Goal: Task Accomplishment & Management: Complete application form

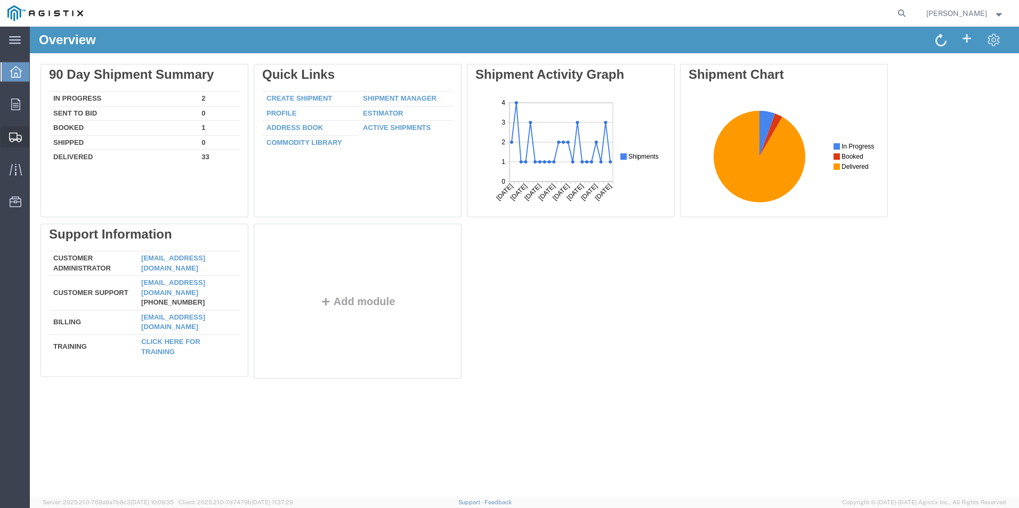
click at [0, 0] on span "Create Shipment" at bounding box center [0, 0] width 0 height 0
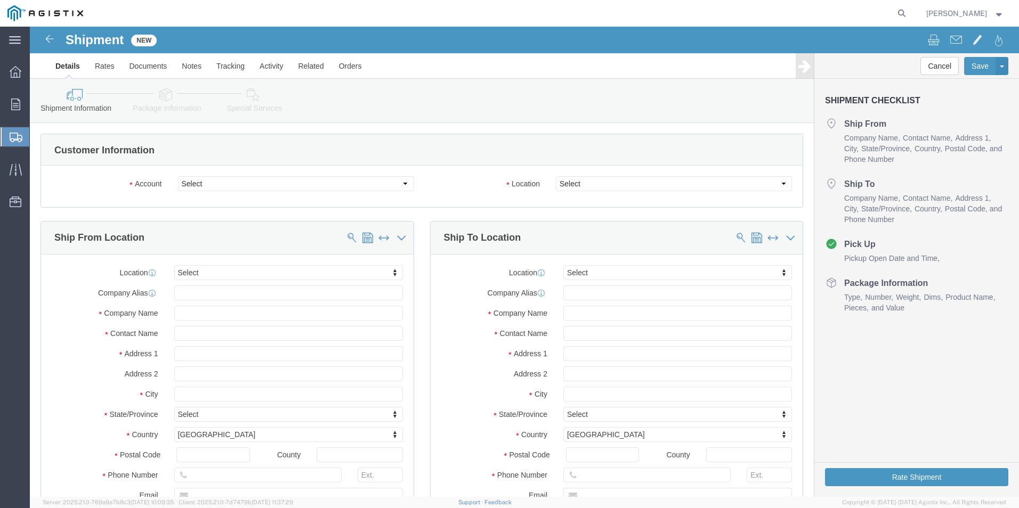
select select
click select "Select OneSource Supply Solutions LLC PG&E"
select select "9596"
click select "Select OneSource Supply Solutions LLC PG&E"
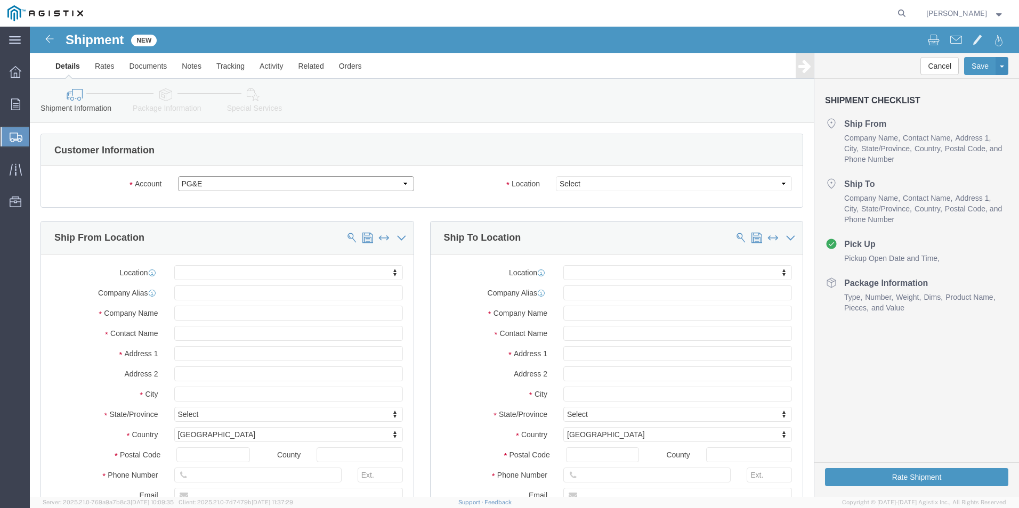
select select "PURCHORD"
select select
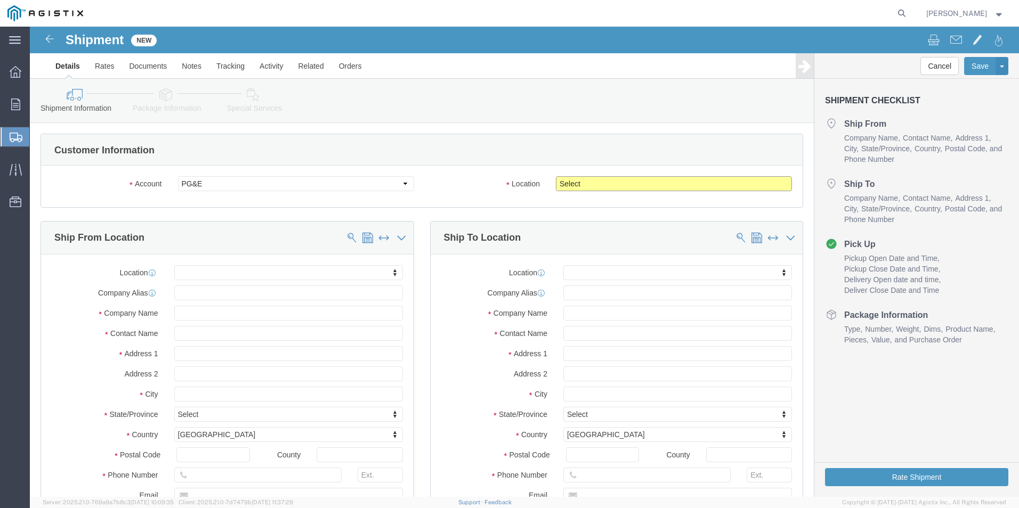
click select "Select All Others [GEOGRAPHIC_DATA] [GEOGRAPHIC_DATA] [GEOGRAPHIC_DATA] [GEOGRA…"
select select "19745"
click select "Select All Others [GEOGRAPHIC_DATA] [GEOGRAPHIC_DATA] [GEOGRAPHIC_DATA] [GEOGRA…"
click input "text"
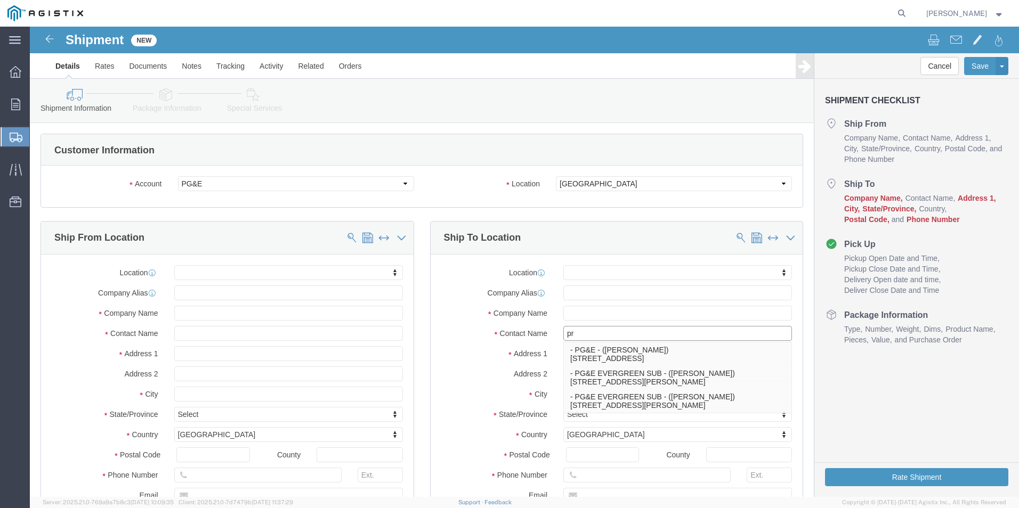
type input "p"
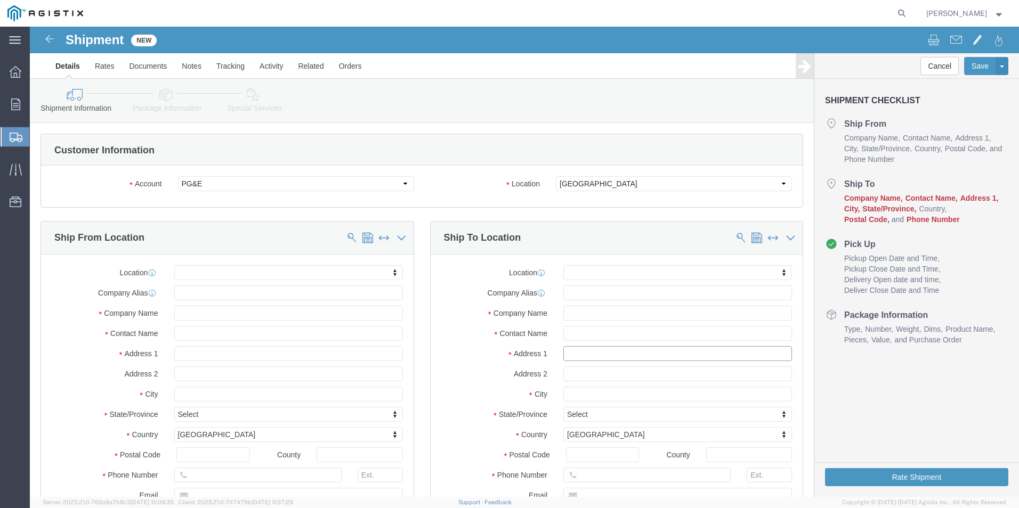
click input "text"
type input "[STREET_ADDRESS]"
select select
type input "[GEOGRAPHIC_DATA]"
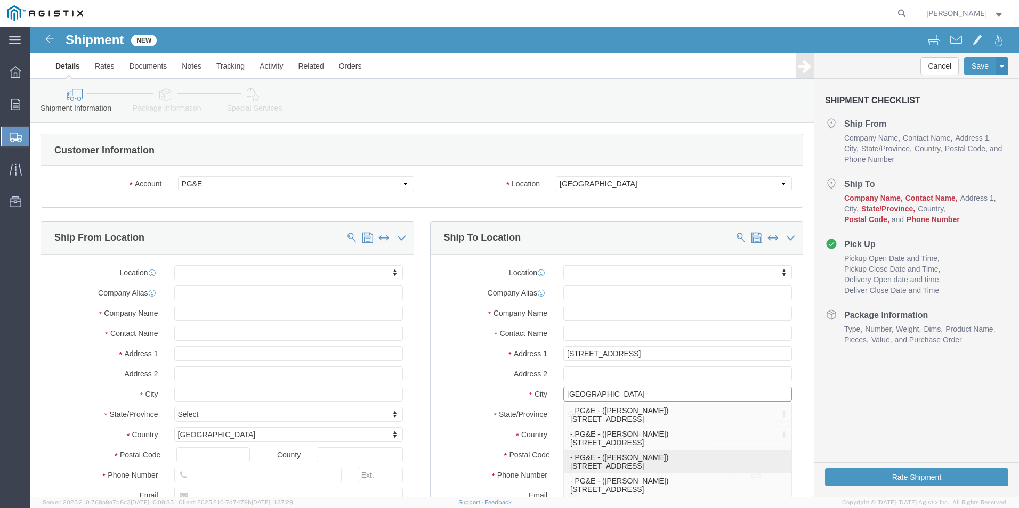
click p "- PG&E - ([PERSON_NAME]) [STREET_ADDRESS]"
select select
type input "2221 S Orange"
type input "93725"
type input "[PHONE_NUMBER]"
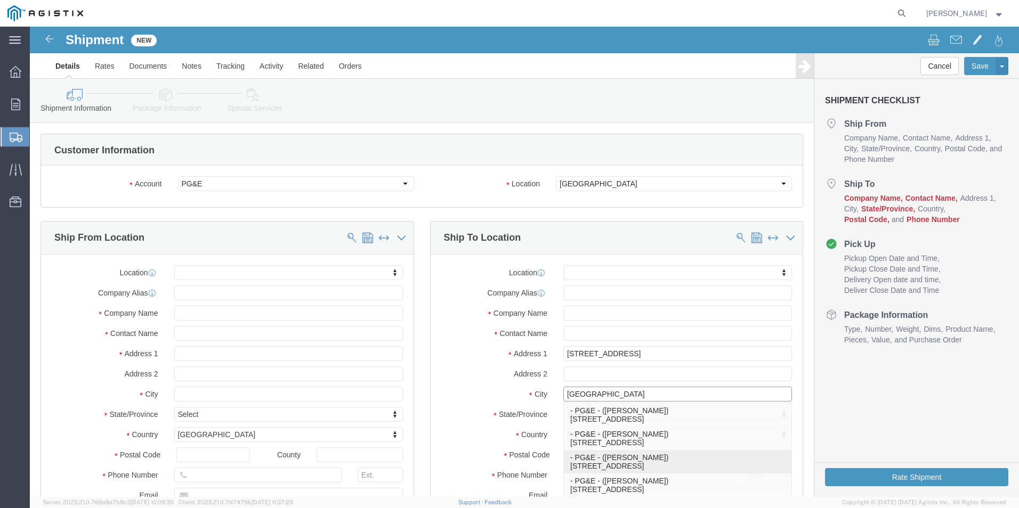
type input "PG&E"
type input "[PERSON_NAME]"
type input "[GEOGRAPHIC_DATA]"
select select "CA"
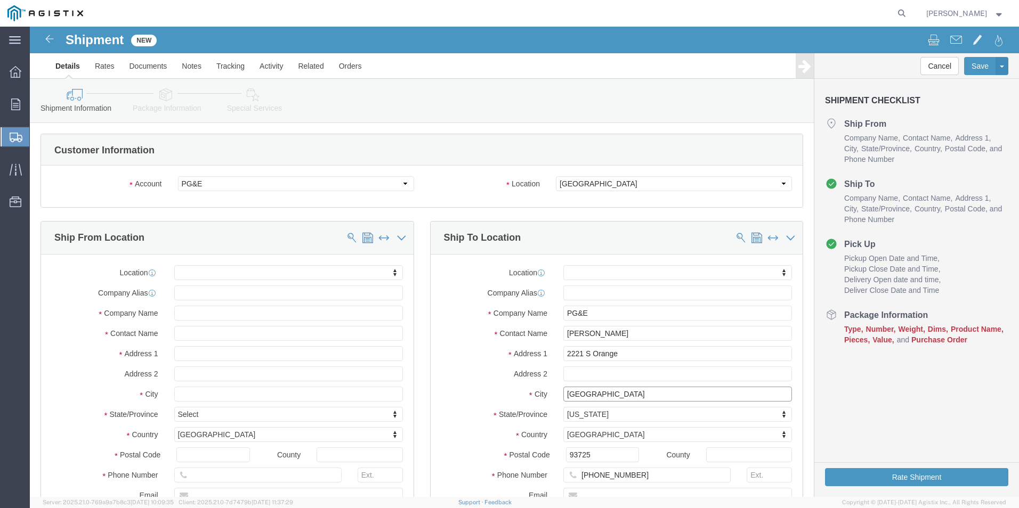
type input "[GEOGRAPHIC_DATA]"
select select
drag, startPoint x: 593, startPoint y: 312, endPoint x: 503, endPoint y: 313, distance: 90.6
click div "Contact Name [PERSON_NAME]"
type input "prima [PERSON_NAME]"
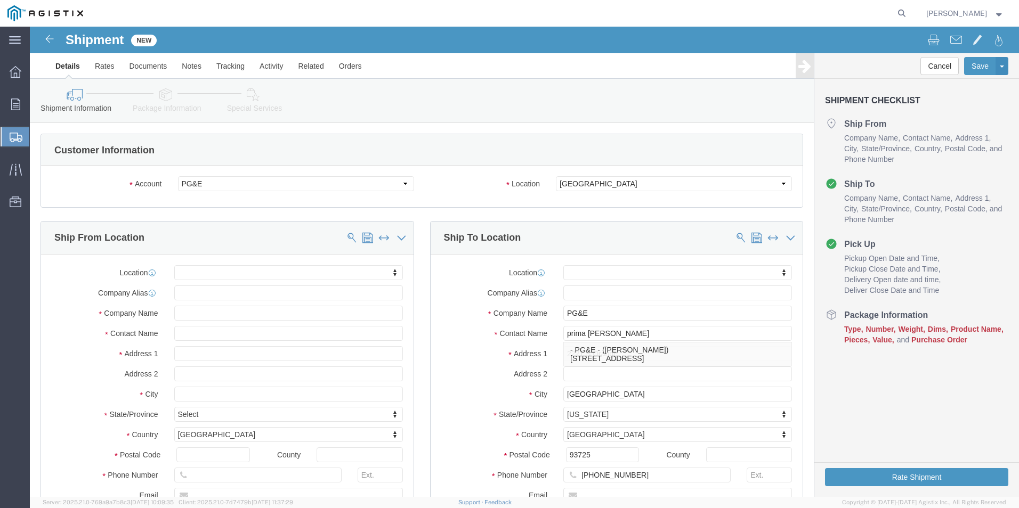
click div "Location My Profile Location (OBSOLETE) [PERSON_NAME] SC - GC TRAILER (OBSOLETE…"
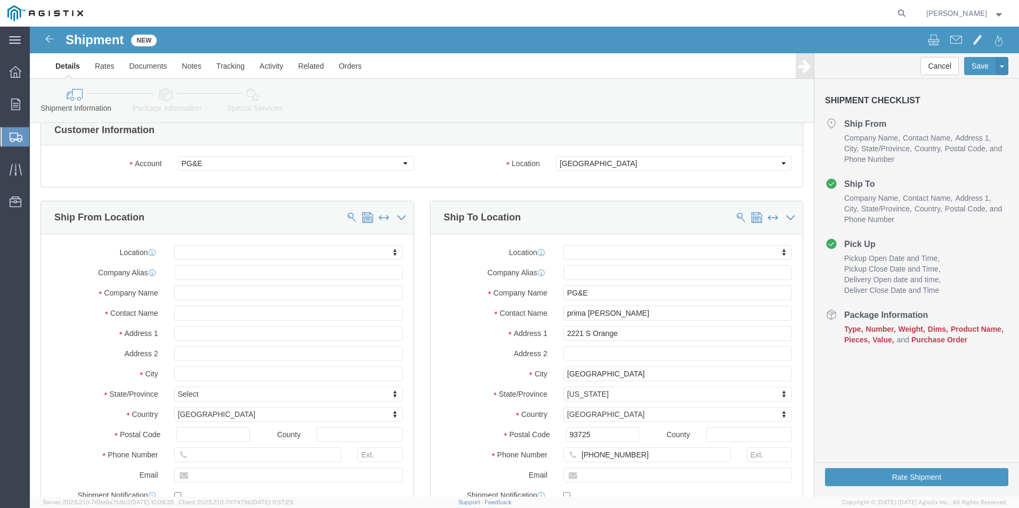
scroll to position [53, 0]
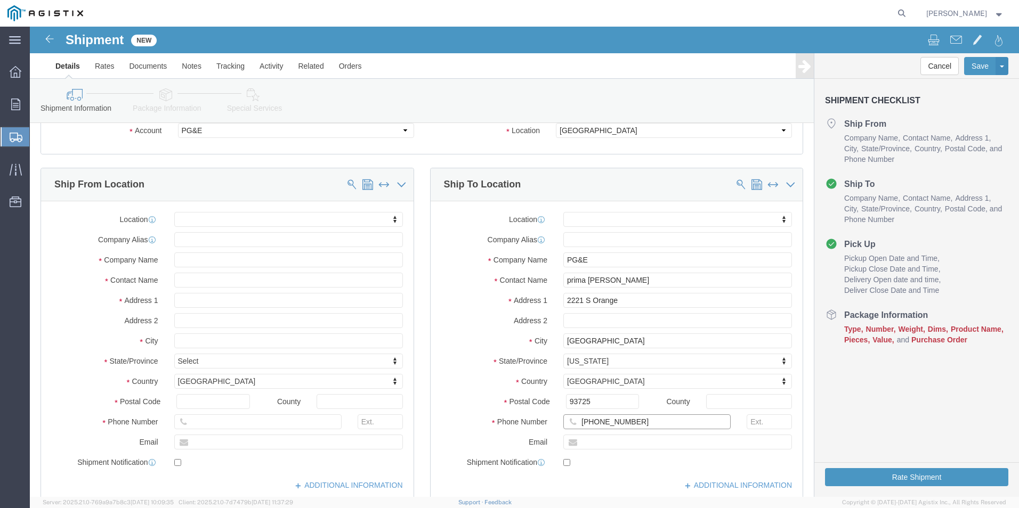
drag, startPoint x: 605, startPoint y: 394, endPoint x: 535, endPoint y: 401, distance: 69.7
click input "[PHONE_NUMBER]"
type input "7146855340"
click input "text"
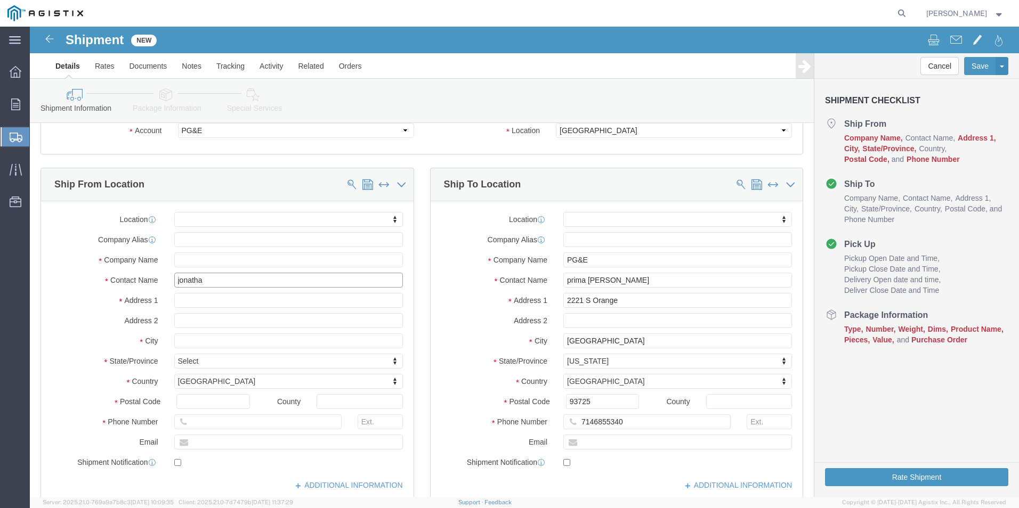
type input "[PERSON_NAME]"
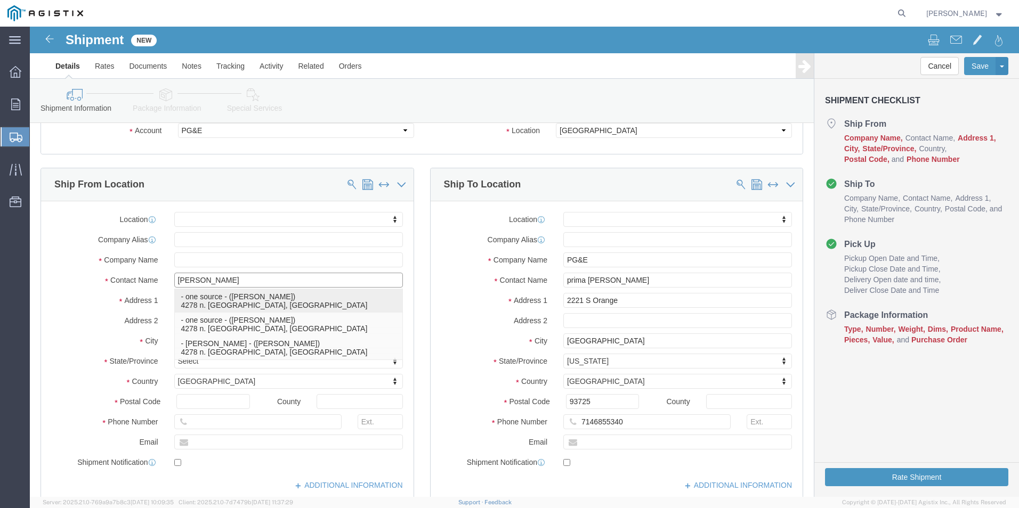
click p "- one source - ([PERSON_NAME]) 4278 n. [GEOGRAPHIC_DATA], [GEOGRAPHIC_DATA]"
select select
type input "4278 n. [GEOGRAPHIC_DATA]"
type input "92835"
type input "one source"
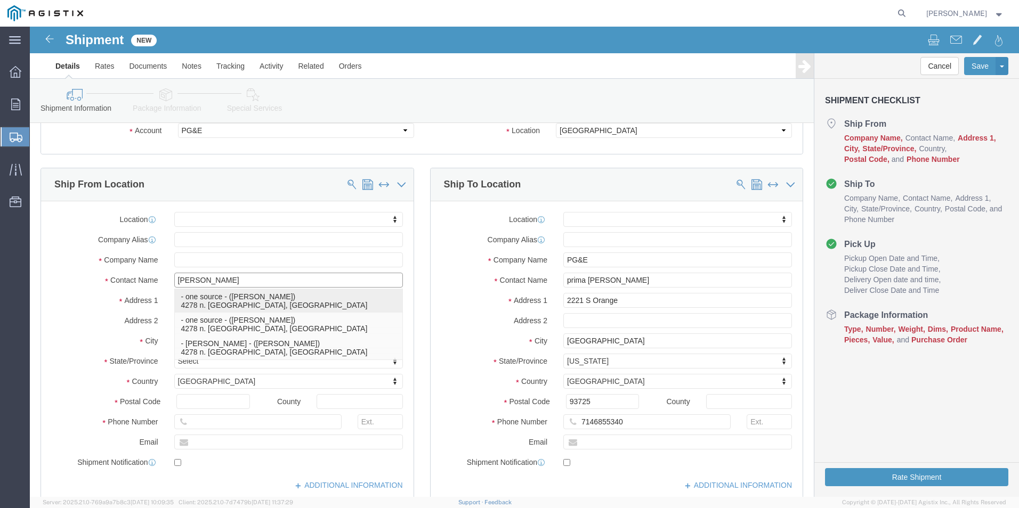
type input "[PERSON_NAME]"
type input "fullerton"
select select "CA"
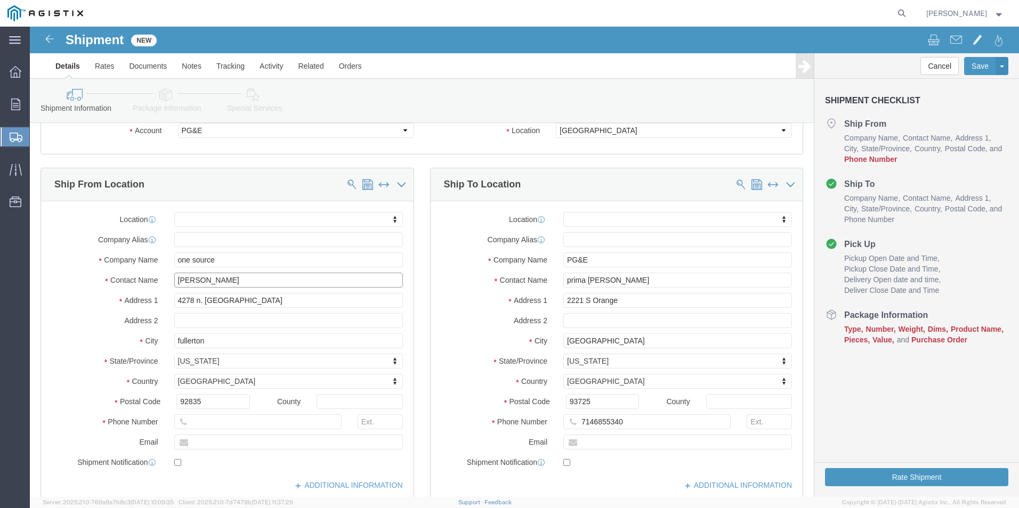
type input "[PERSON_NAME]"
click input "text"
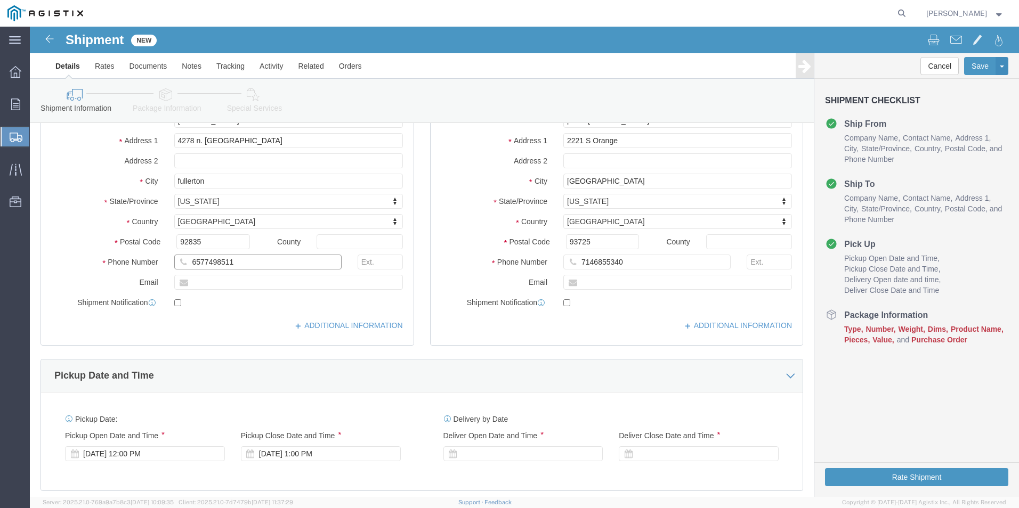
scroll to position [266, 0]
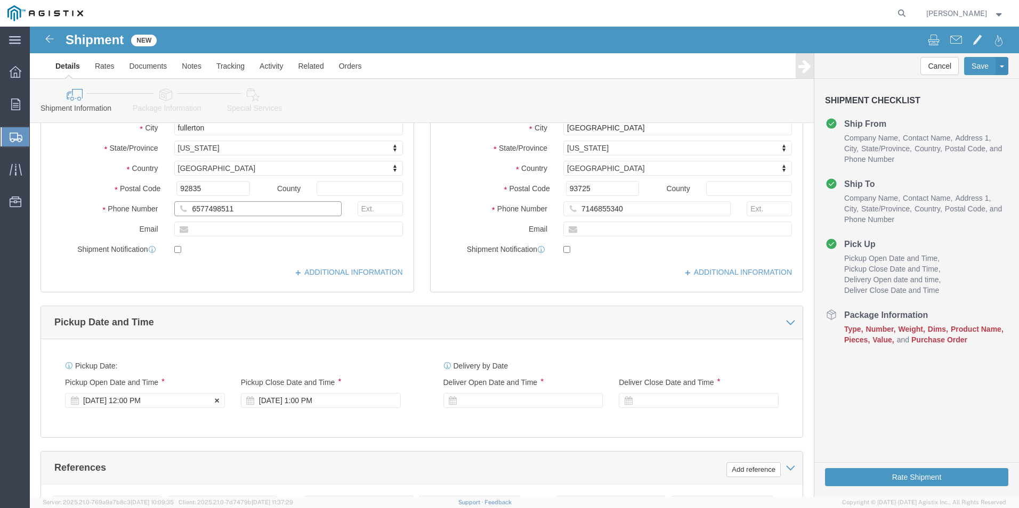
type input "6577498511"
click div "[DATE] 12:00 PM"
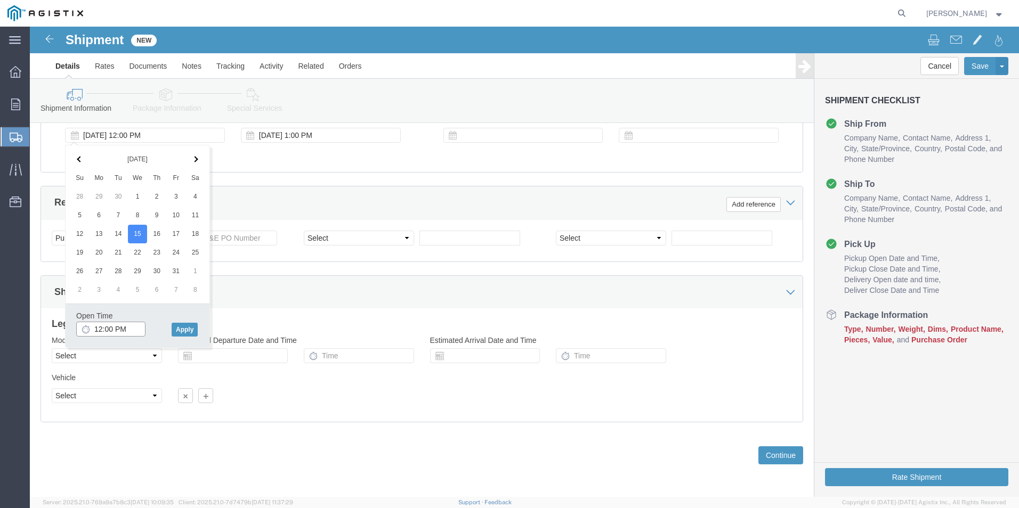
click input "12:00 PM"
click input "9:00 PM"
type input "9:00 AM"
click button "Apply"
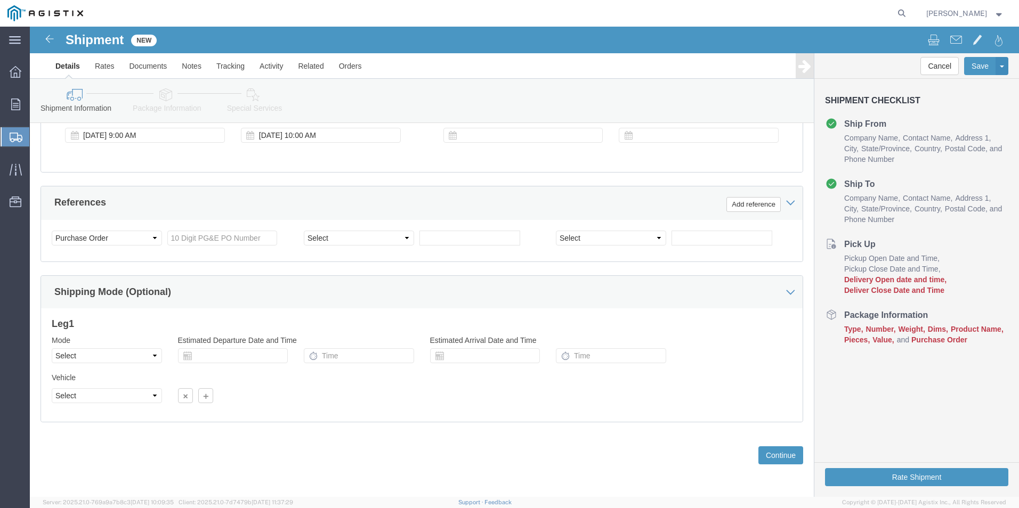
scroll to position [478, 0]
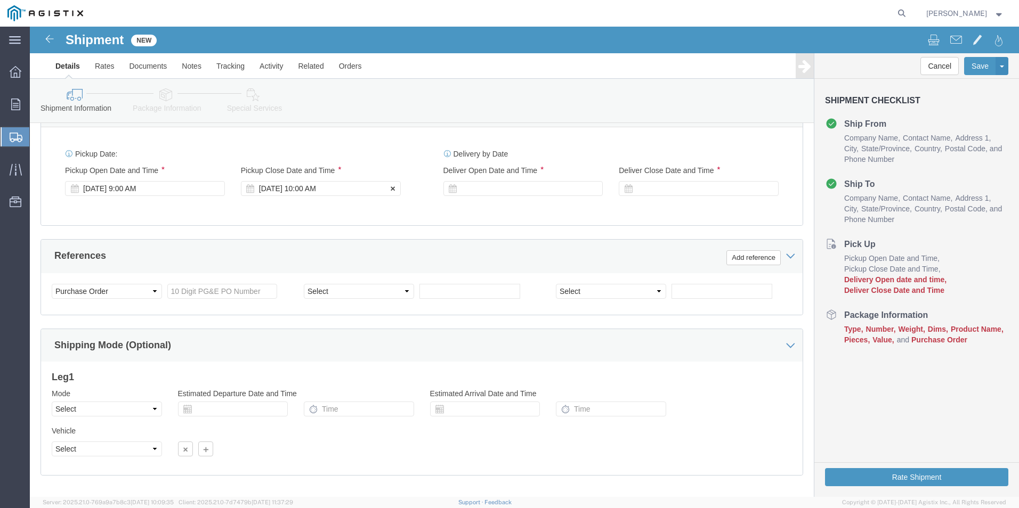
click div "[DATE] 10:00 AM"
click input "6:00 AM"
type input "6:00 PM"
click button "Apply"
click div
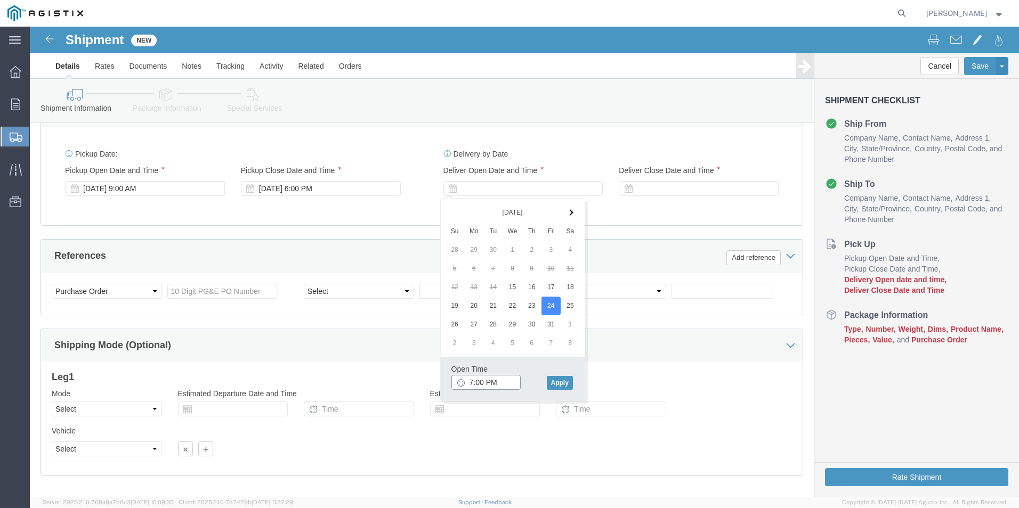
click input "7:00 PM"
click input "9:00 PM"
type input "9:00 AM"
click button "Apply"
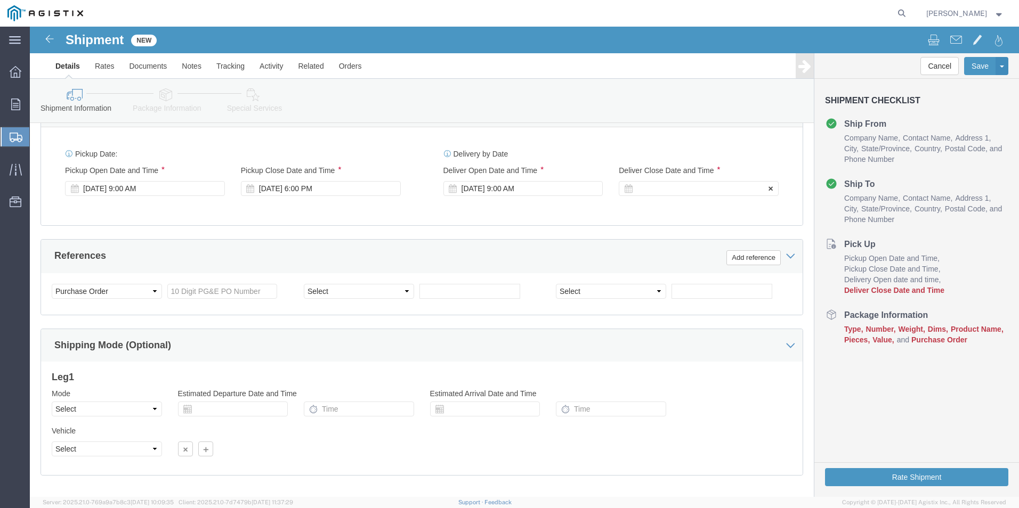
click div
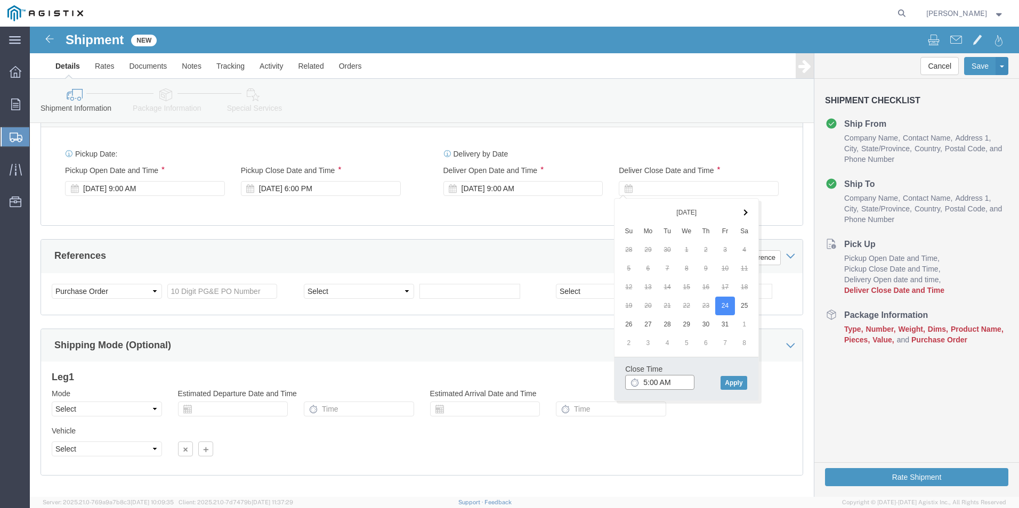
click input "5:00 AM"
type input "5:00 PM"
click button "Apply"
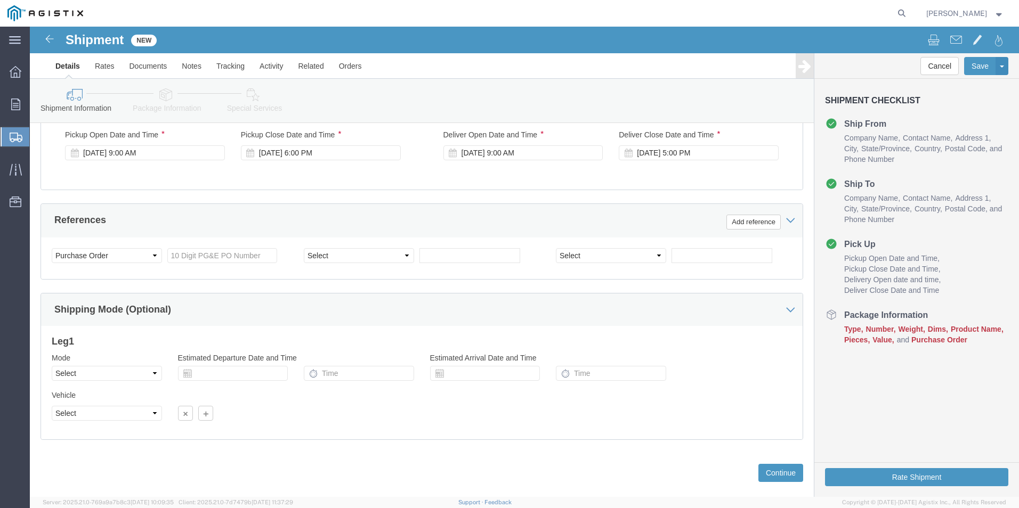
scroll to position [532, 0]
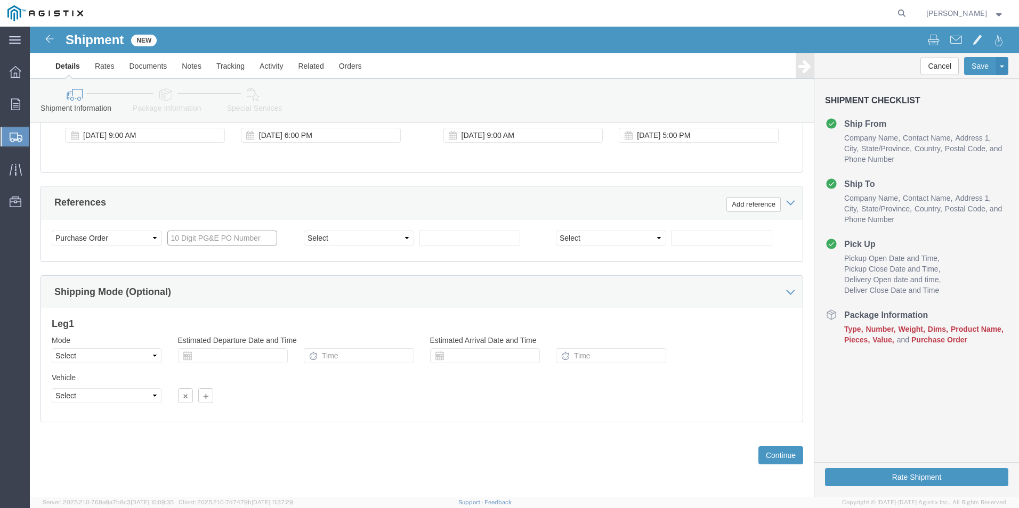
click input "text"
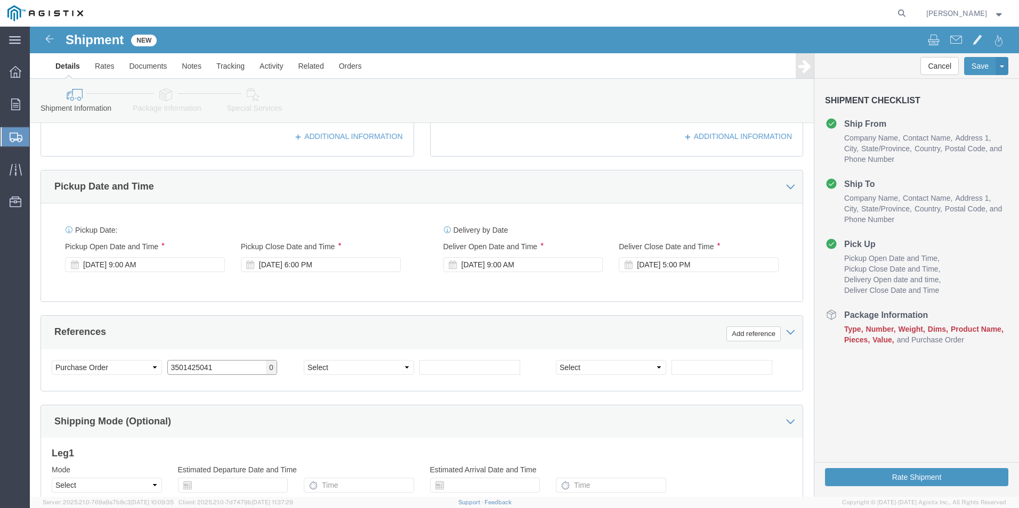
scroll to position [426, 0]
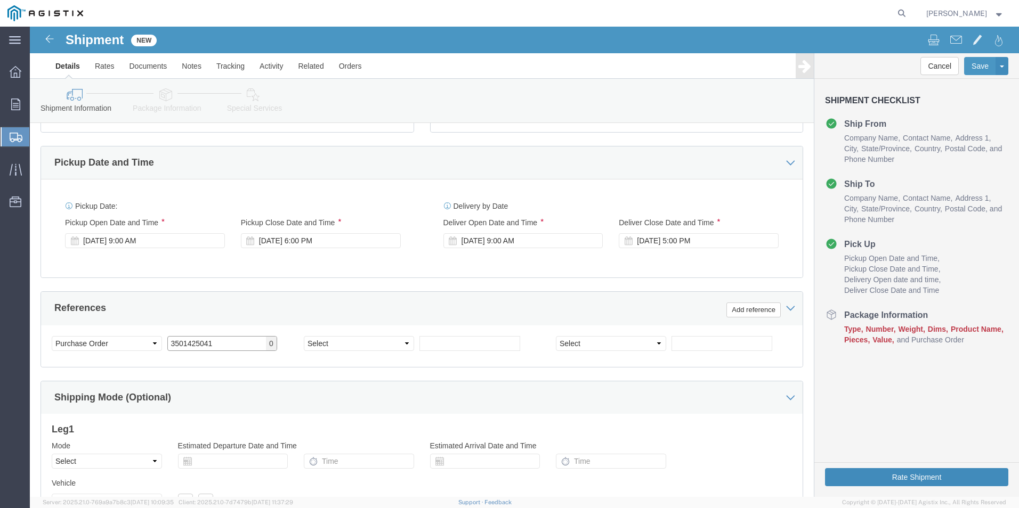
type input "3501425041"
click button "Rate Shipment"
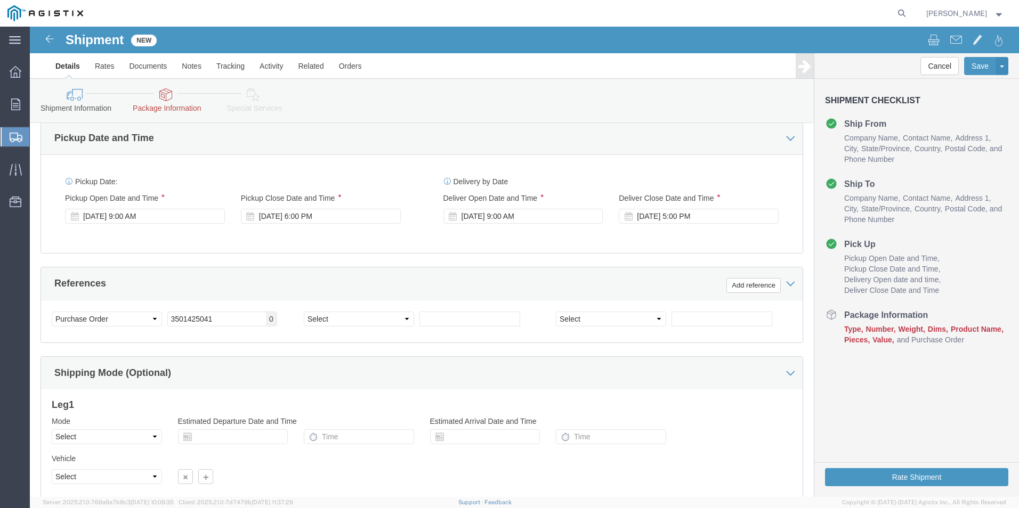
scroll to position [532, 0]
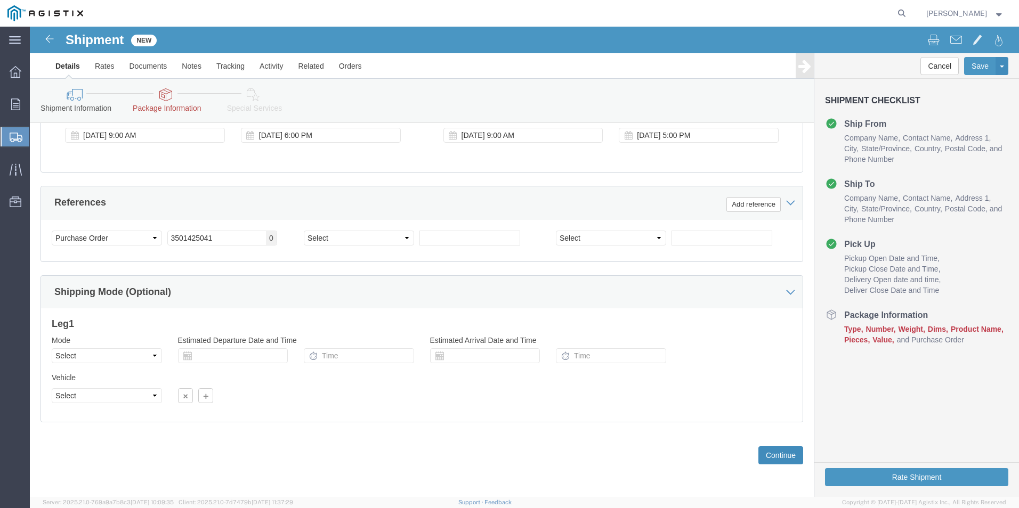
click button "Continue"
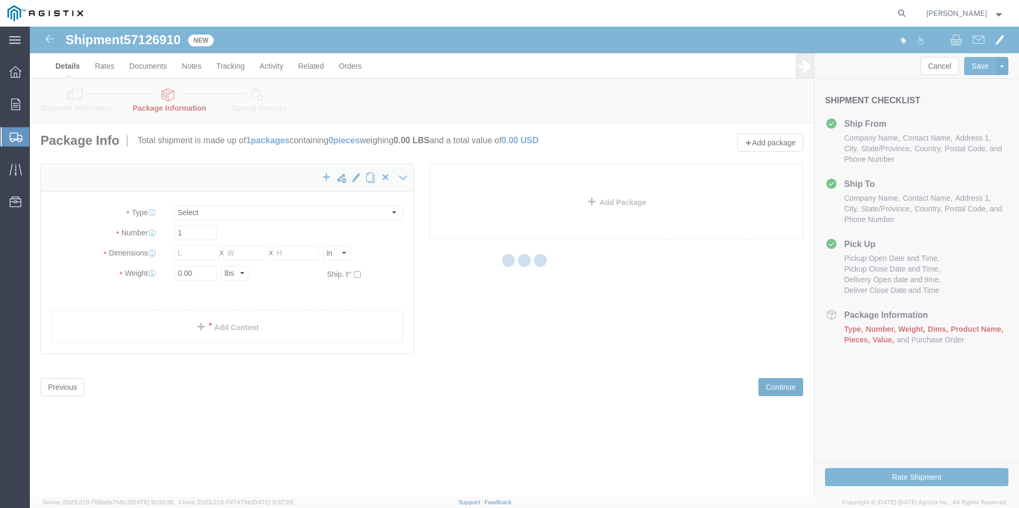
select select "CBOX"
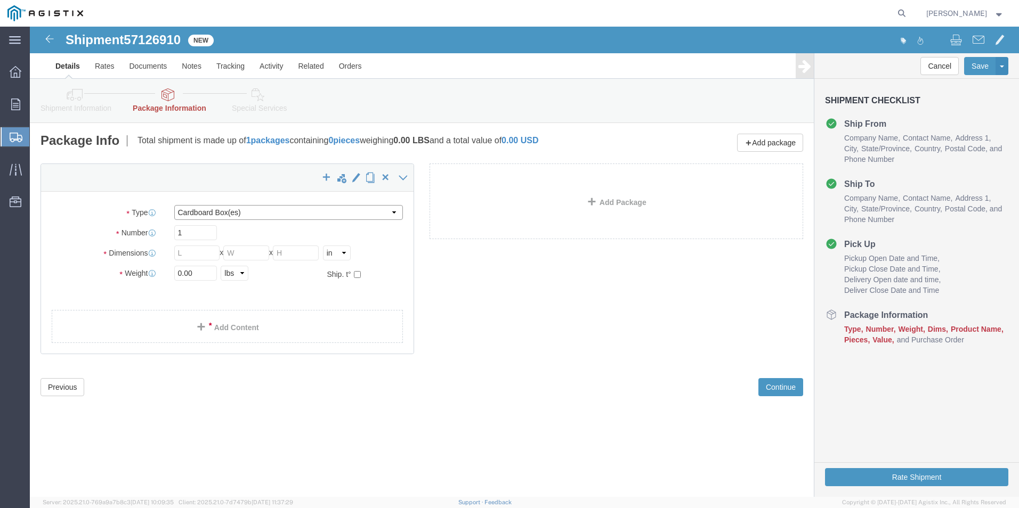
click select "Select Bulk Bundle(s) Cardboard Box(es) Carton(s) Crate(s) Drum(s) (Fiberboard)…"
click input "text"
type input "12"
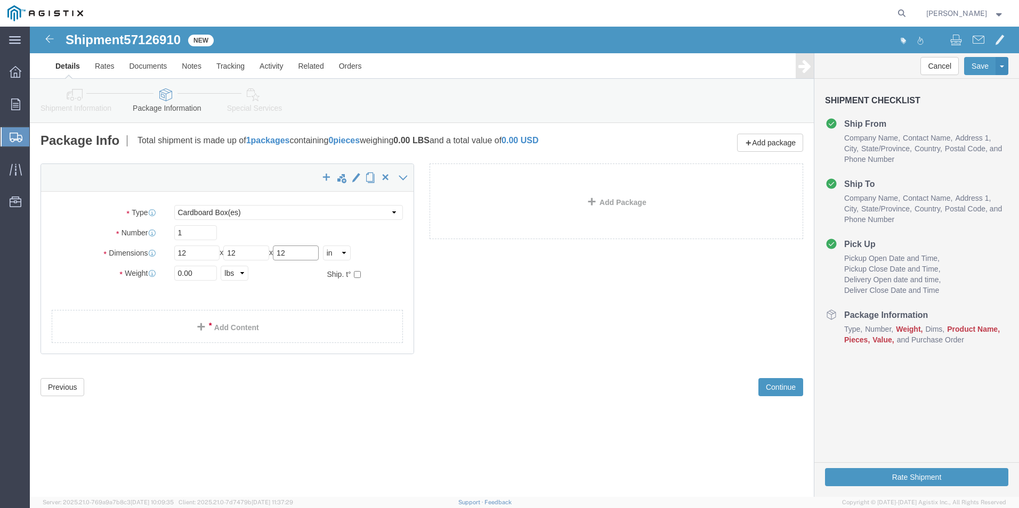
type input "12"
click input "0.00"
type input "30"
click link "Add Content"
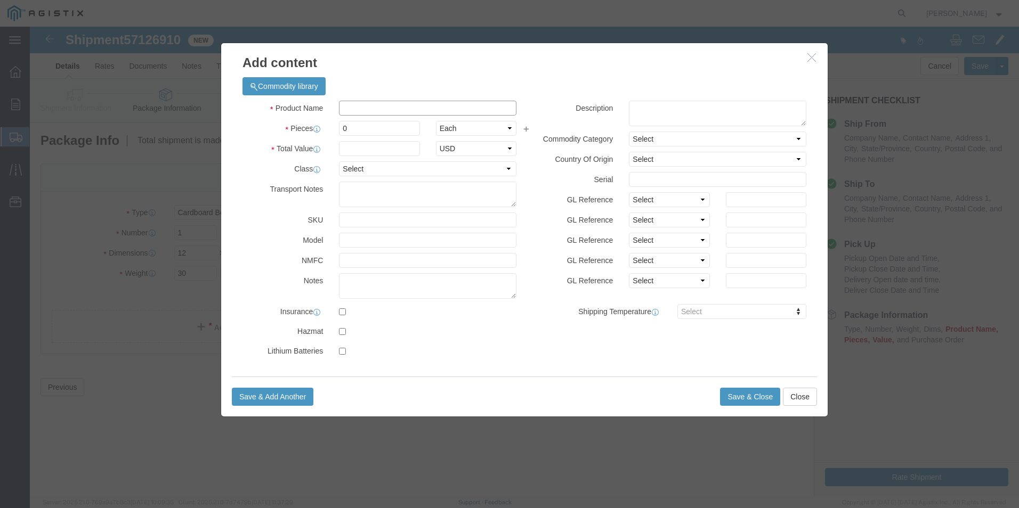
click input "text"
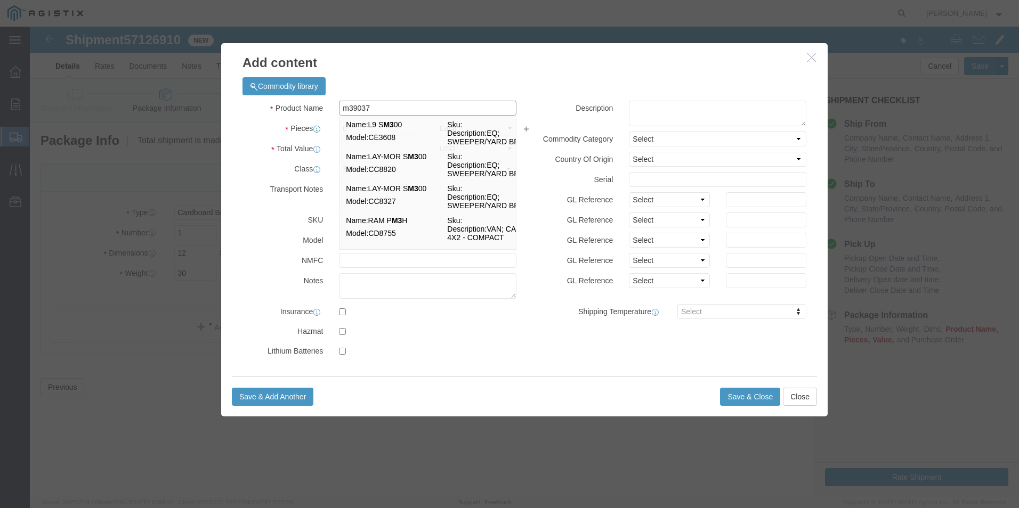
type input "m390373"
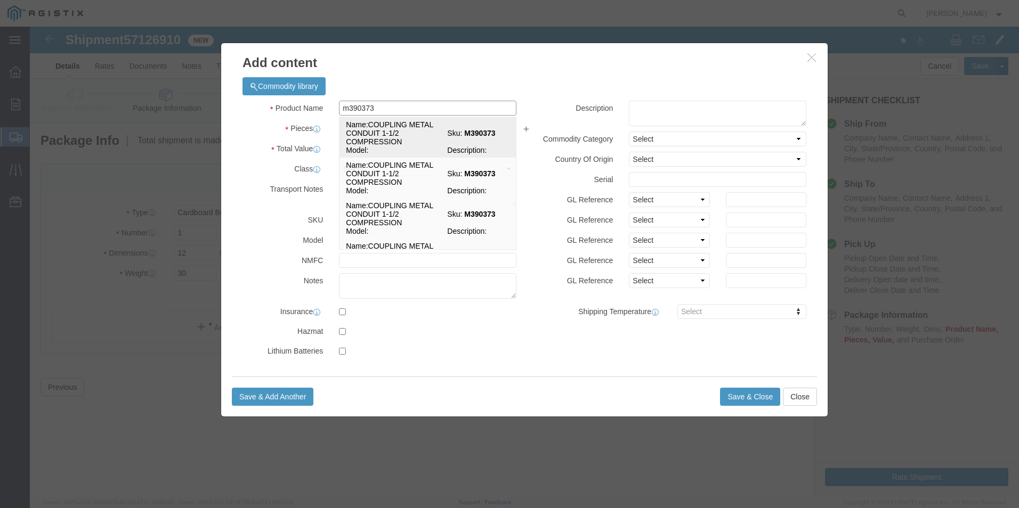
click td "Name: COUPLING METAL CONDUIT 1-1/2 COMPRESSION"
select select
select select "USD"
type input "COUPLING METAL CONDUIT 1-1/2 COMPRESSION"
type input "M390373"
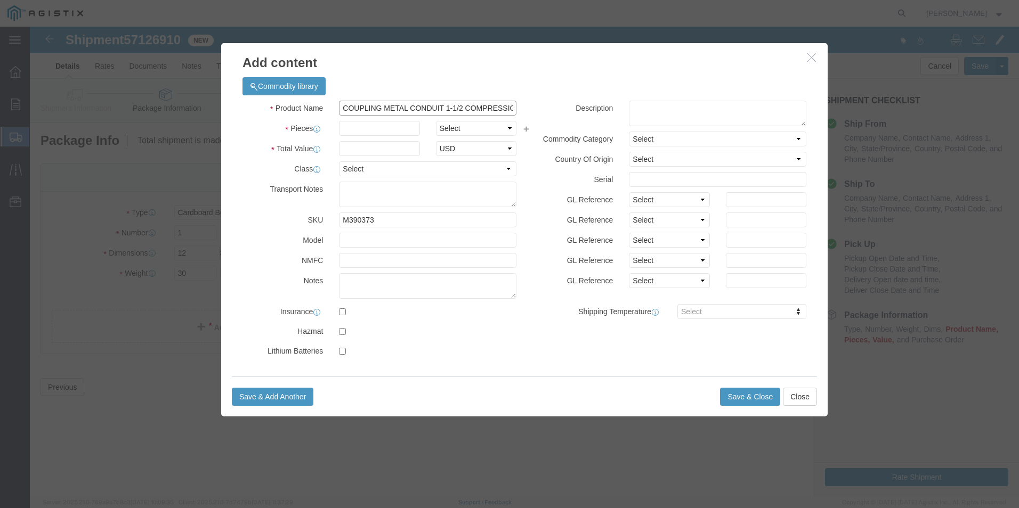
type input "COUPLING METAL CONDUIT 1-1/2 COMPRESSION"
click input "text"
type input "1"
click input "text"
type input "26.40"
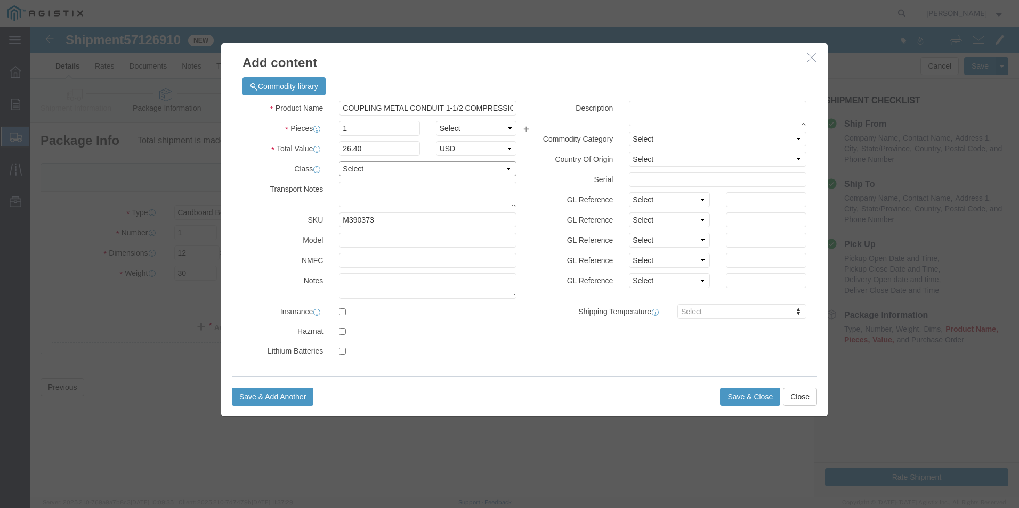
click select "Select 50 55 60 65 70 85 92.5 100 125 175 250 300 400"
select select "60"
click select "Select 50 55 60 65 70 85 92.5 100 125 175 250 300 400"
click button "Save & Close"
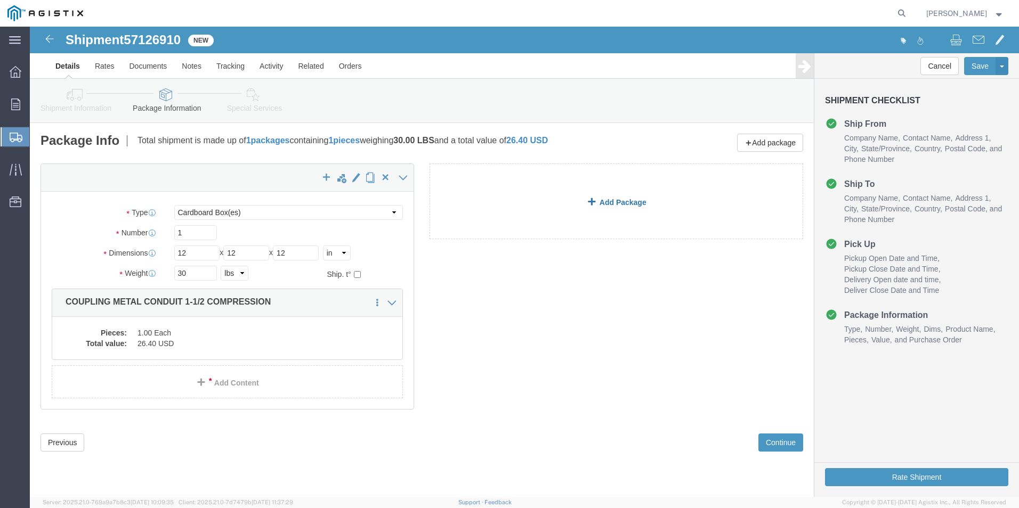
click link "Add Package"
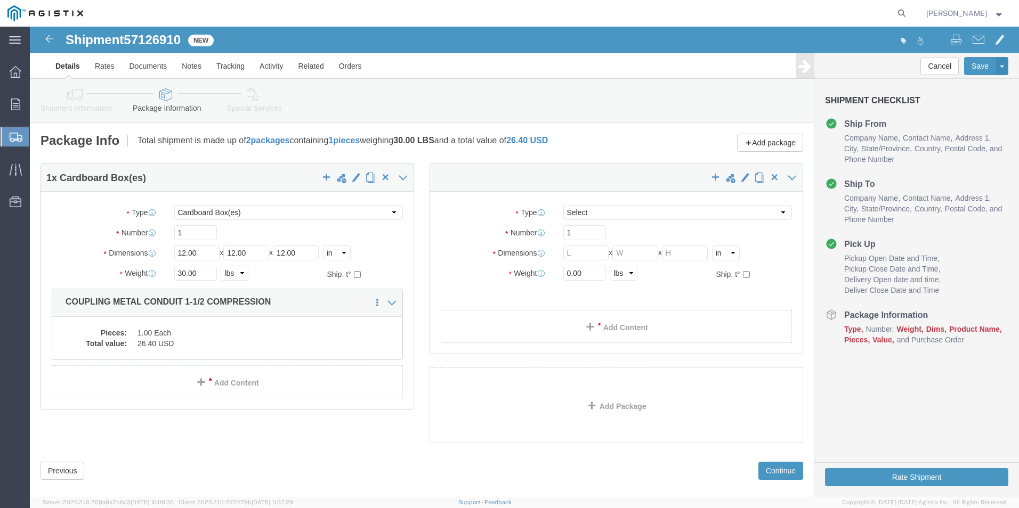
select select "CBOX"
click select "Select Bulk Bundle(s) Cardboard Box(es) Carton(s) Crate(s) Drum(s) (Fiberboard)…"
select select "BNDL"
click select "Select Bulk Bundle(s) Cardboard Box(es) Carton(s) Crate(s) Drum(s) (Fiberboard)…"
click input "1"
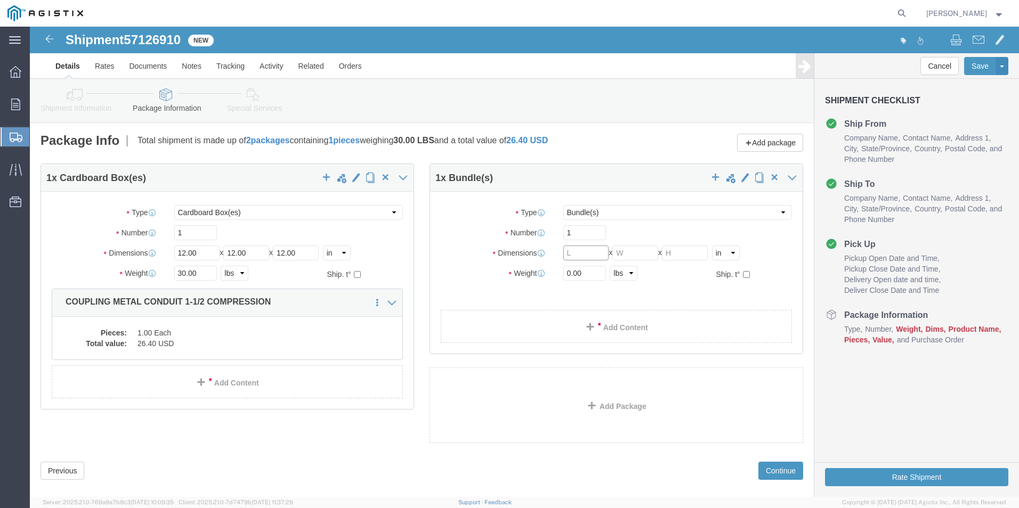
click input "text"
type input "120"
type input "4"
click input "0.00"
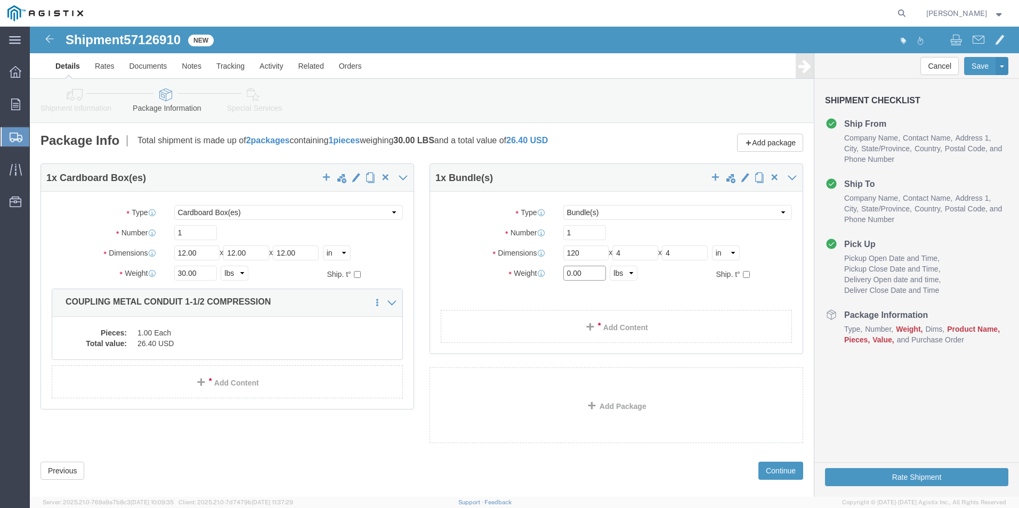
click input "0.00"
type input "50"
click link "Add Content"
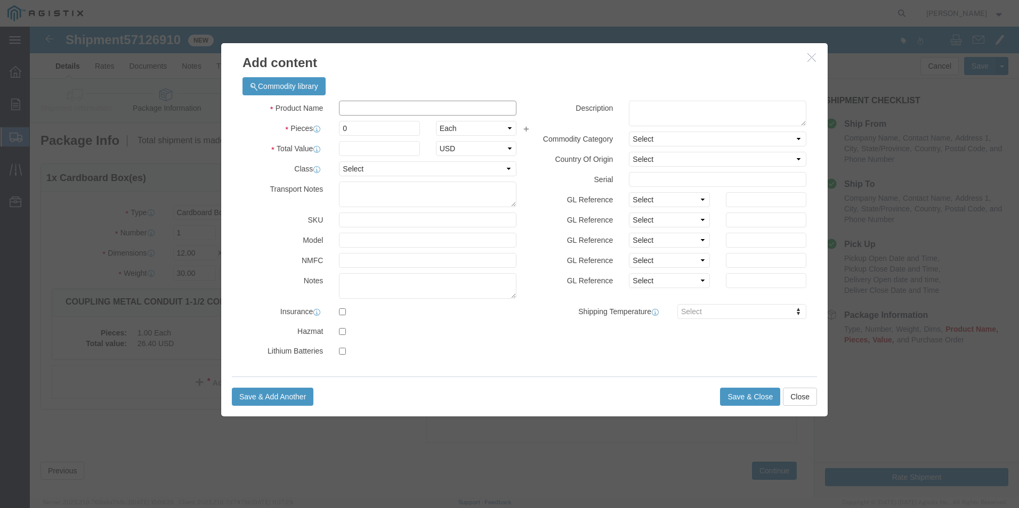
click input "text"
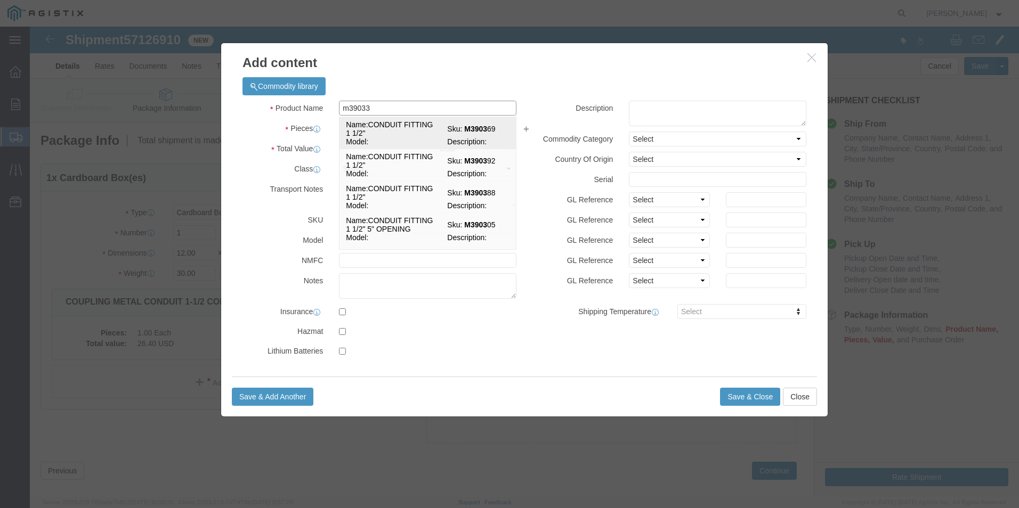
type input "m390337"
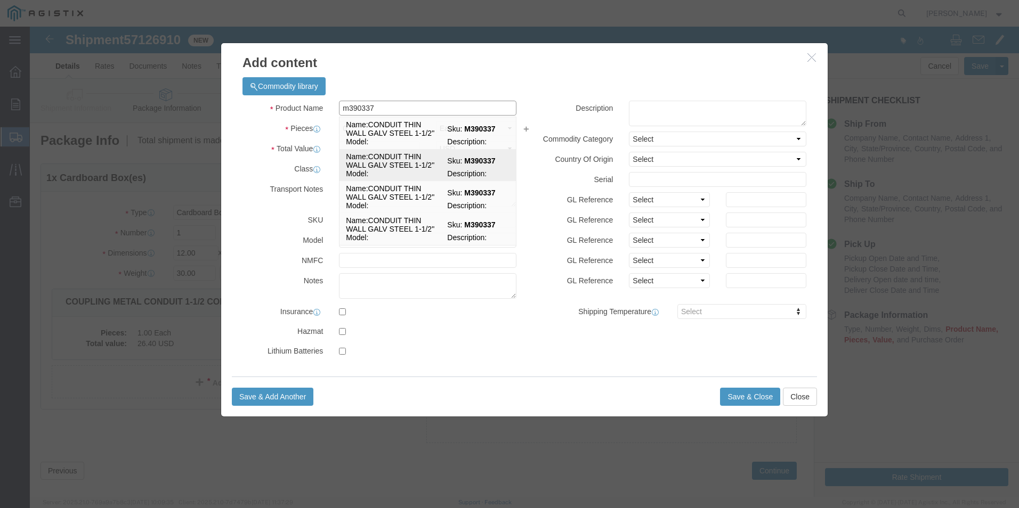
scroll to position [4, 0]
click td "Model:"
select select
select select "USD"
type input "CONDUIT THIN WALL GALV STEEL 1-1/2""
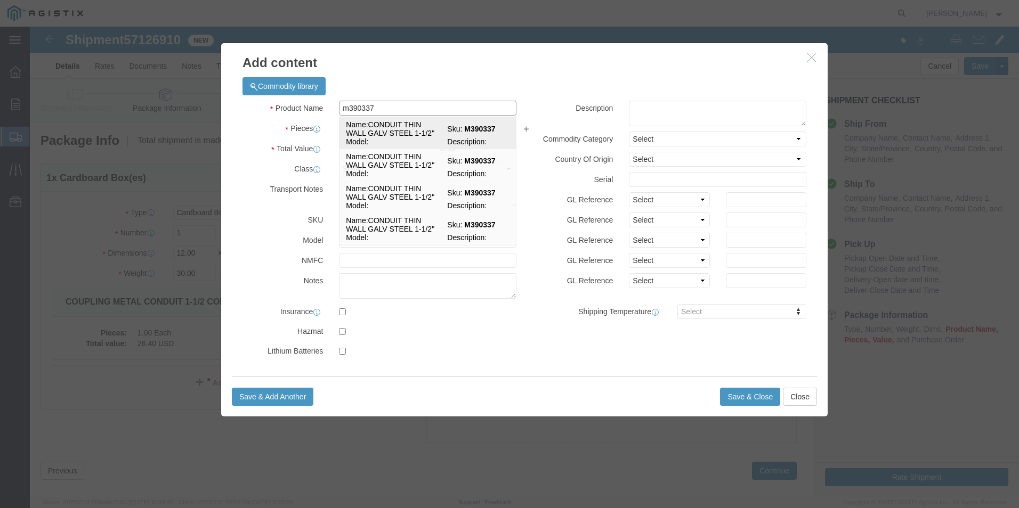
type input "M390337"
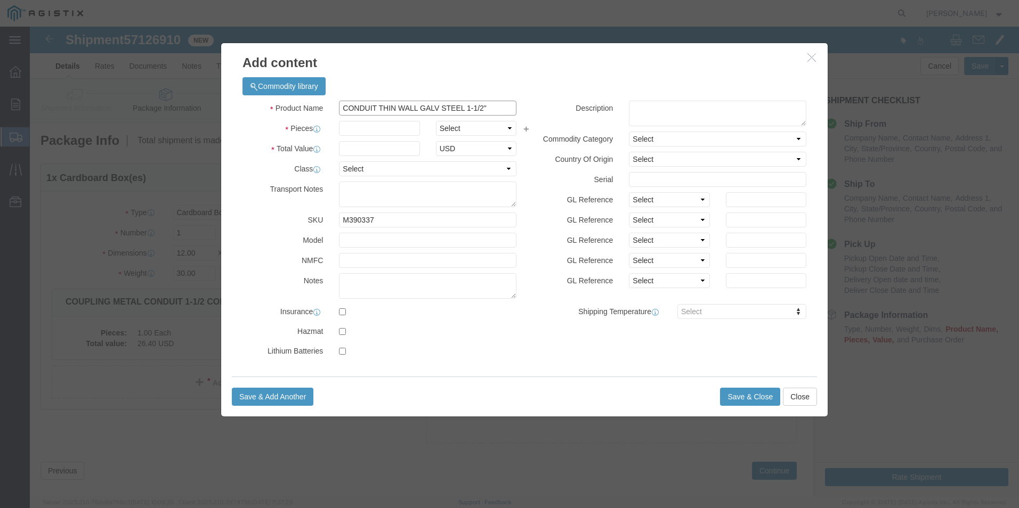
type input "CONDUIT THIN WALL GALV STEEL 1-1/2""
click input "text"
type input "1"
click input "text"
type input "198.50"
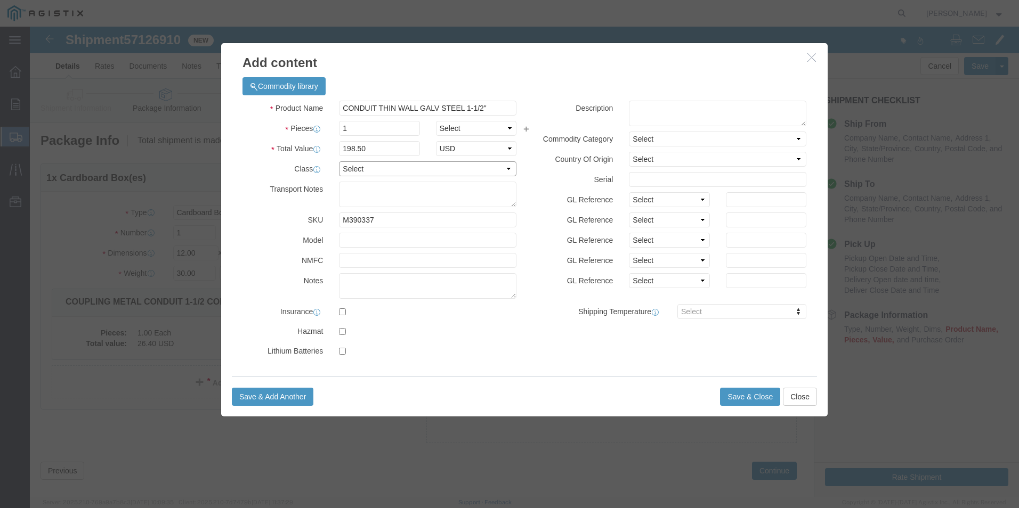
click select "Select 50 55 60 65 70 85 92.5 100 125 175 250 300 400"
select select "60"
click select "Select 50 55 60 65 70 85 92.5 100 125 175 250 300 400"
click button "Save & Close"
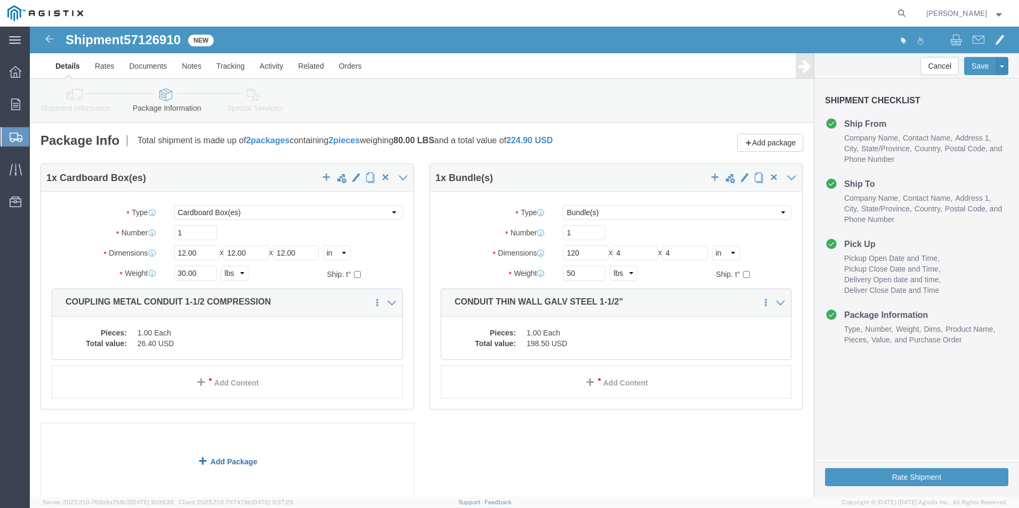
click link "Add Package"
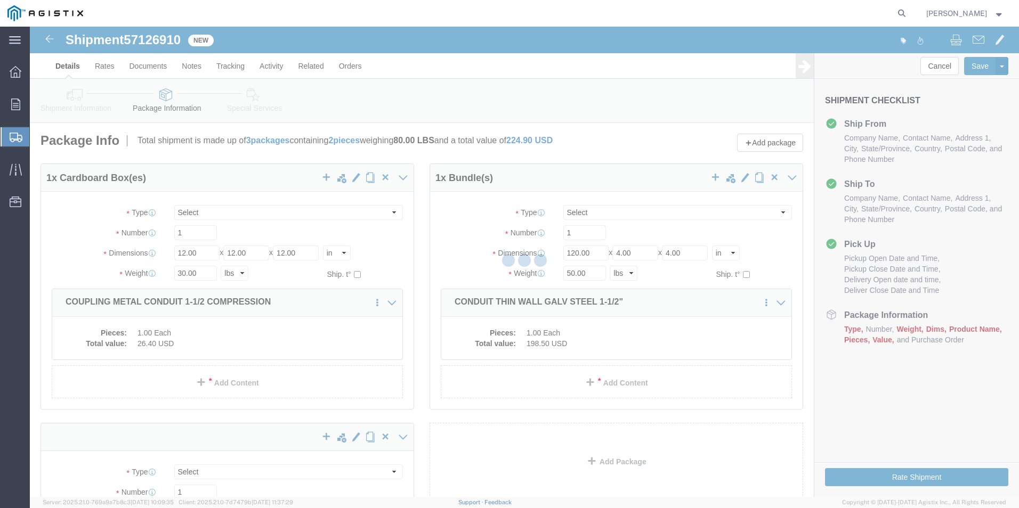
select select "CBOX"
select select "BNDL"
select select "CBOX"
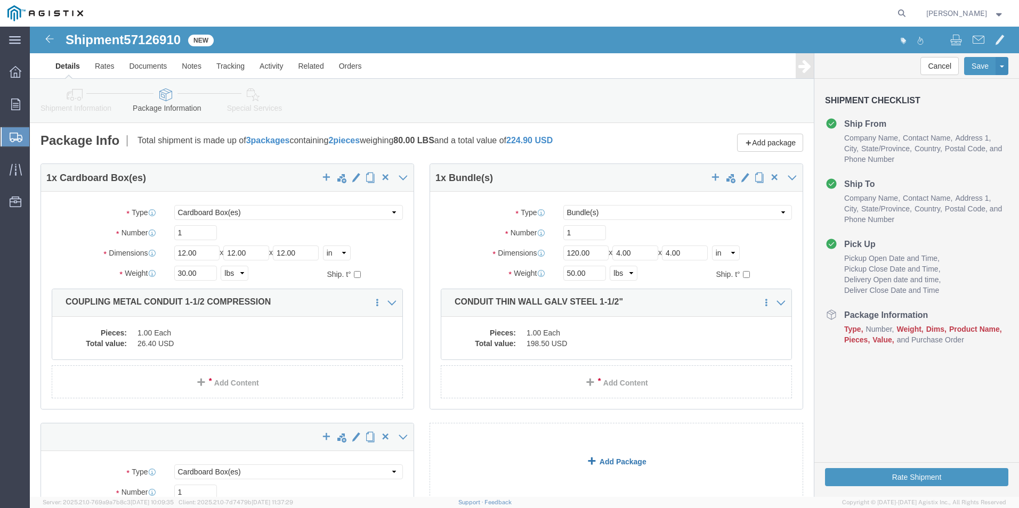
scroll to position [191, 0]
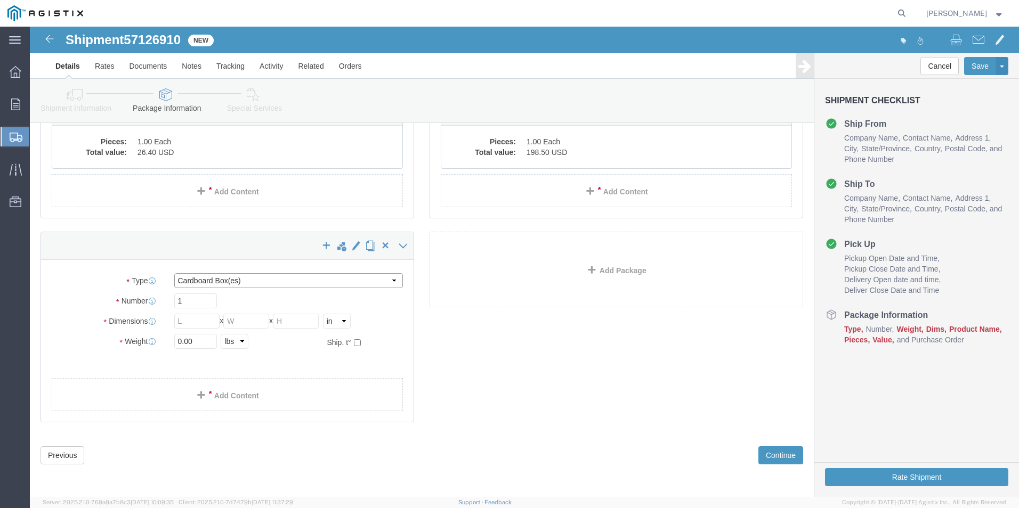
click select "Select Bulk Bundle(s) Cardboard Box(es) Carton(s) Crate(s) Drum(s) (Fiberboard)…"
click input "text"
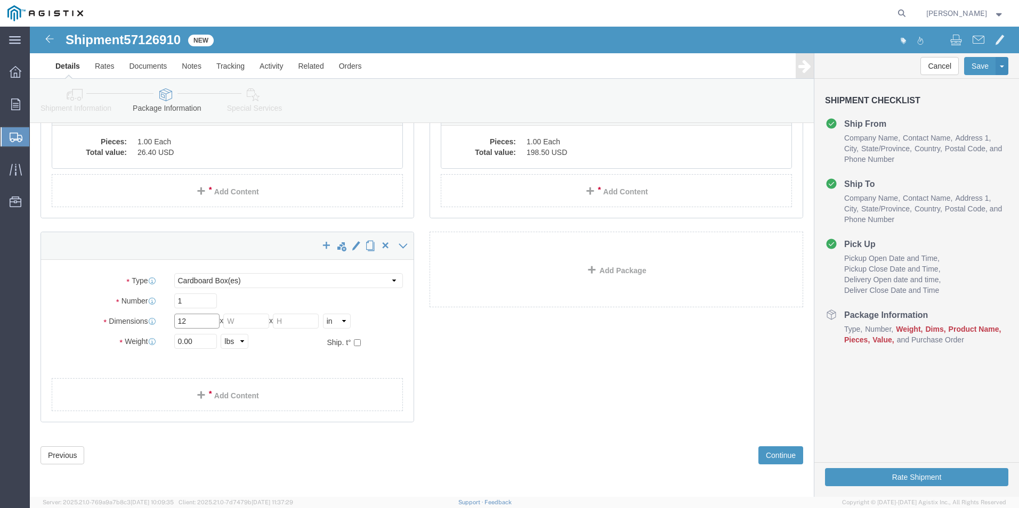
type input "12"
click input "0.00"
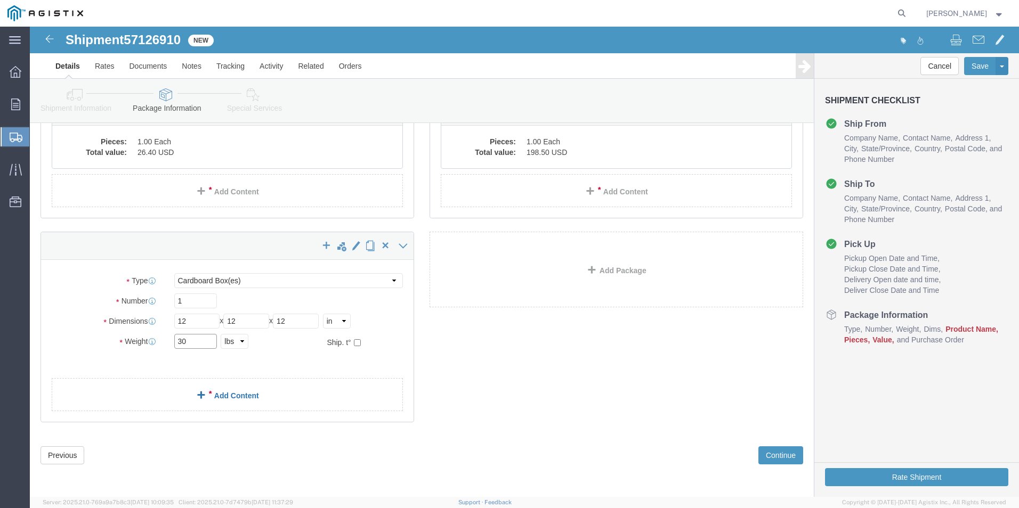
type input "30"
click div "1 x Cardboard Box(es) Package Type Select Bulk Bundle(s) Cardboard Box(es) Cart…"
click link "Add Content"
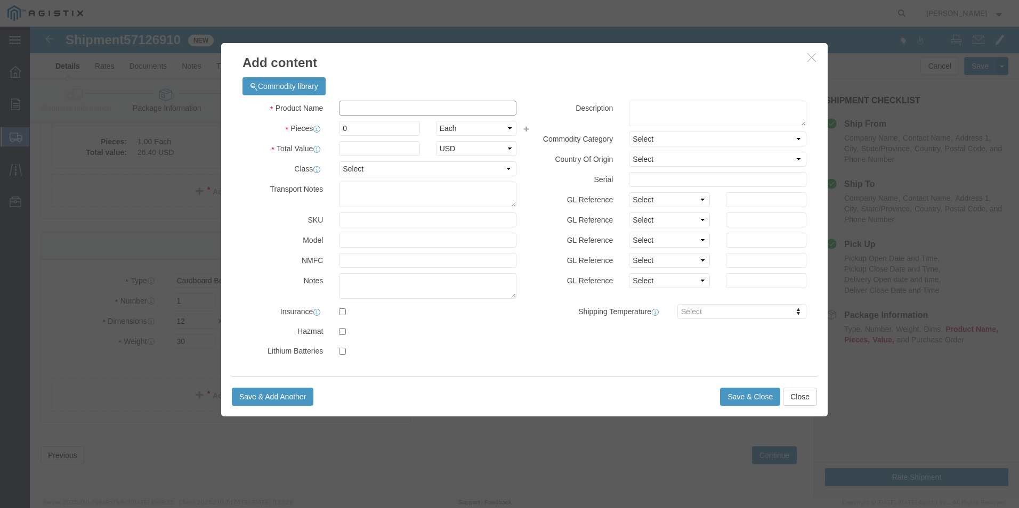
click input "text"
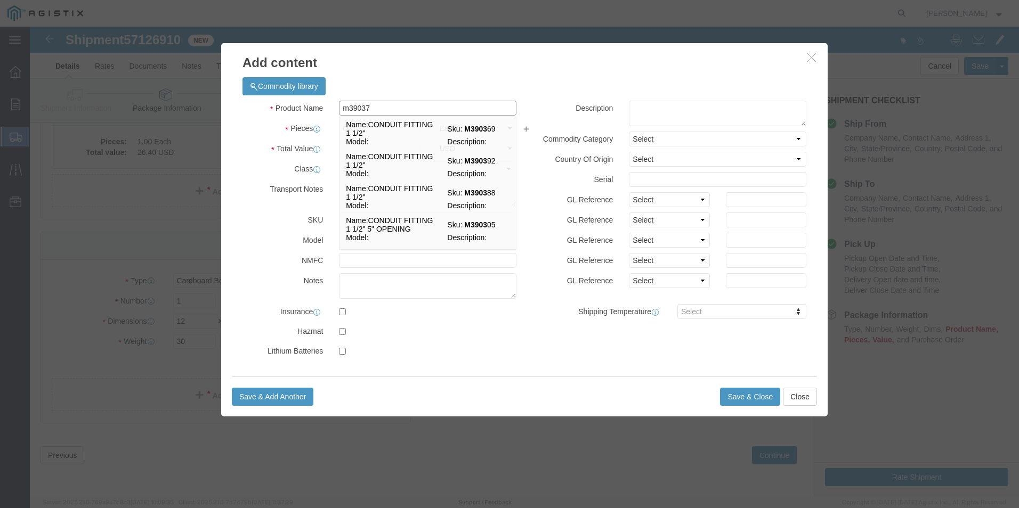
type input "m390375"
click td "Name: CONNECTOR MET CND CPRSN 1-1/2" STR"
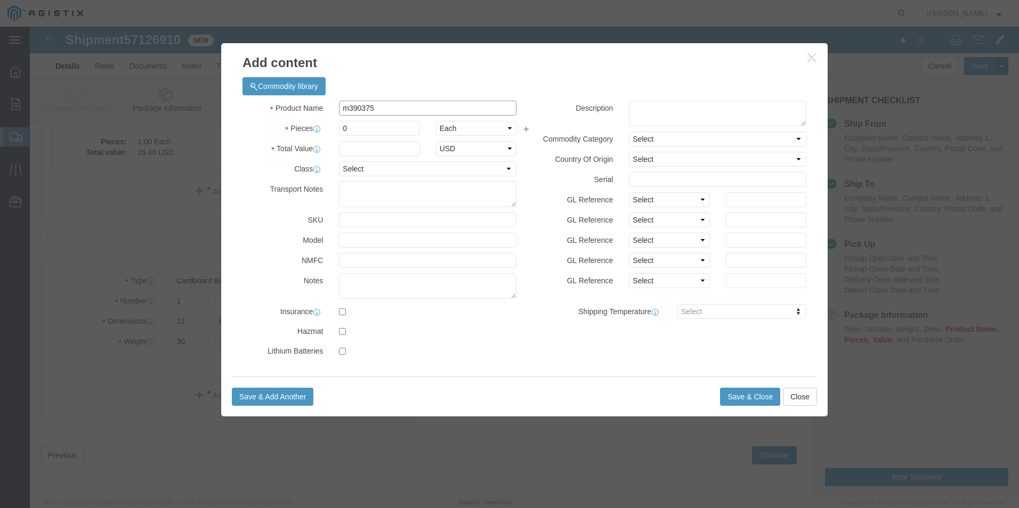
select select
select select "USD"
type input "CONNECTOR MET CND CPRSN 1-1/2" STR"
type input "M390375"
type input "CONNECTOR MET CND CPRSN 1-1/2" STR"
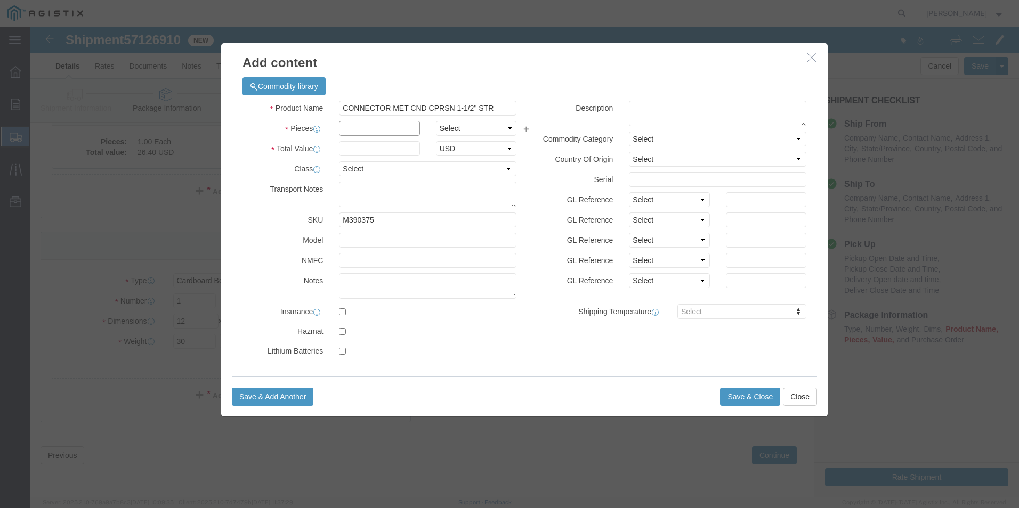
click input "text"
type input "0"
click input "text"
type input "2"
type input "12.75"
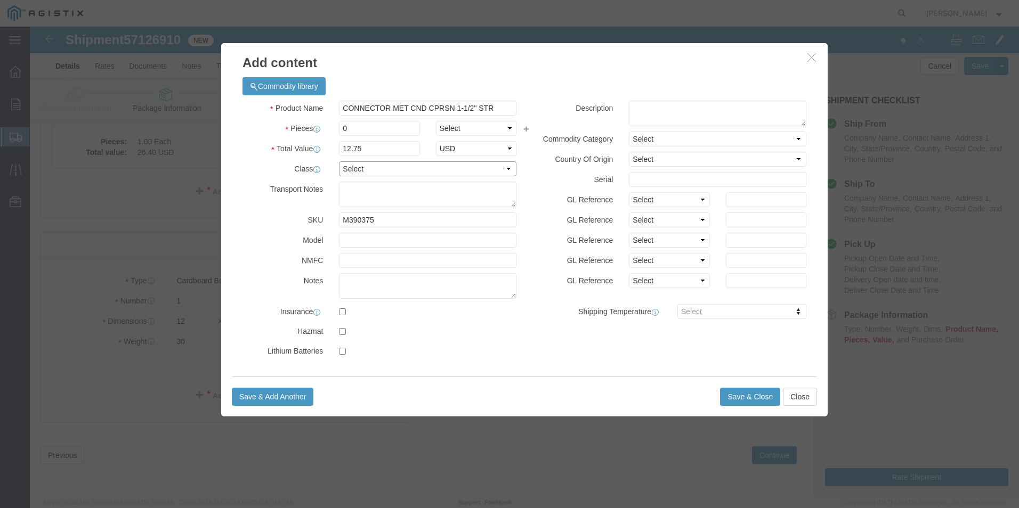
click select "Select 50 55 60 65 70 85 92.5 100 125 175 250 300 400"
select select "55"
click select "Select 50 55 60 65 70 85 92.5 100 125 175 250 300 400"
click button "Save & Close"
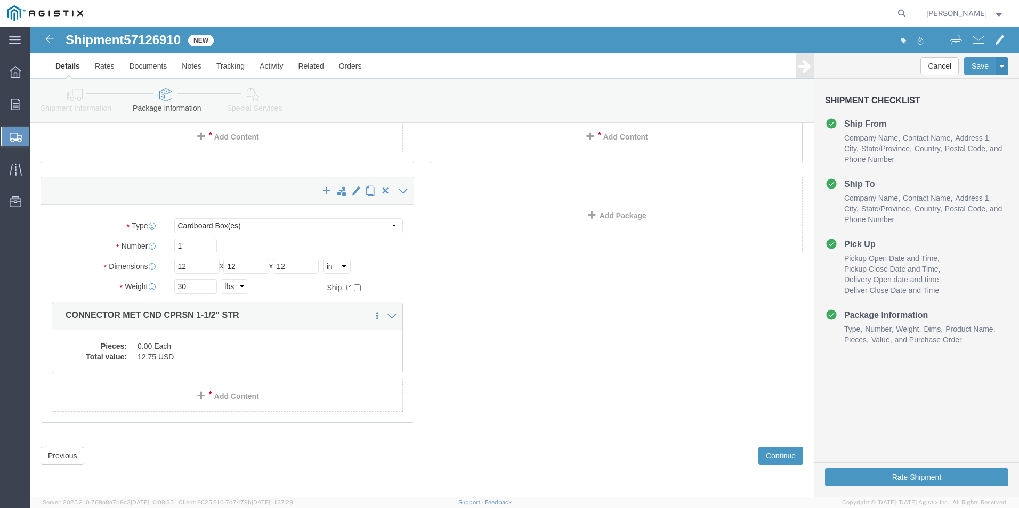
scroll to position [247, 0]
click button "Rate Shipment"
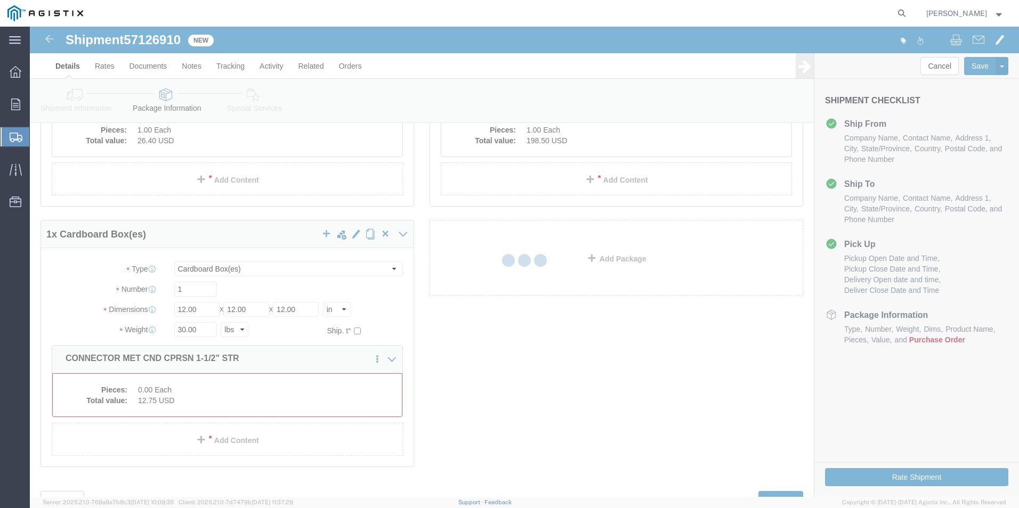
scroll to position [0, 0]
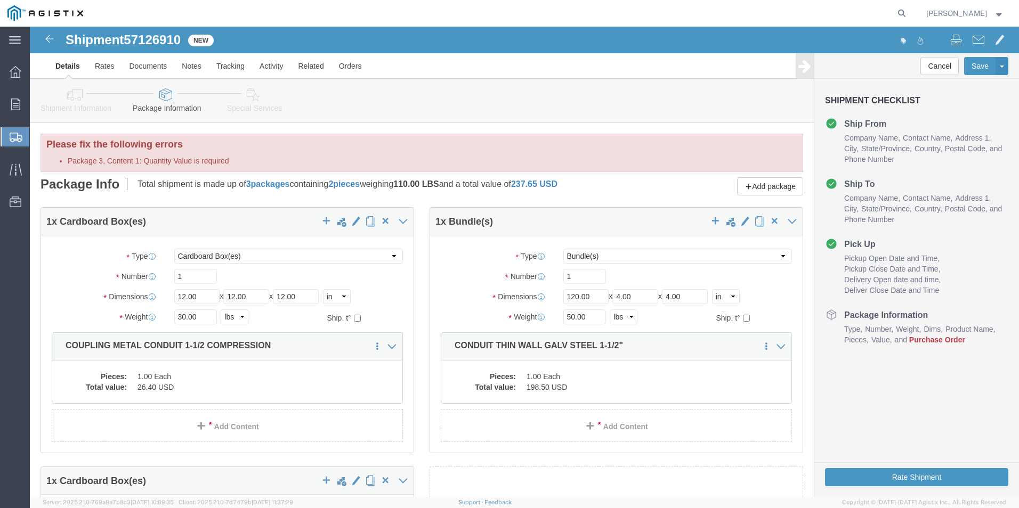
select select "CBOX"
select select "BNDL"
select select "CBOX"
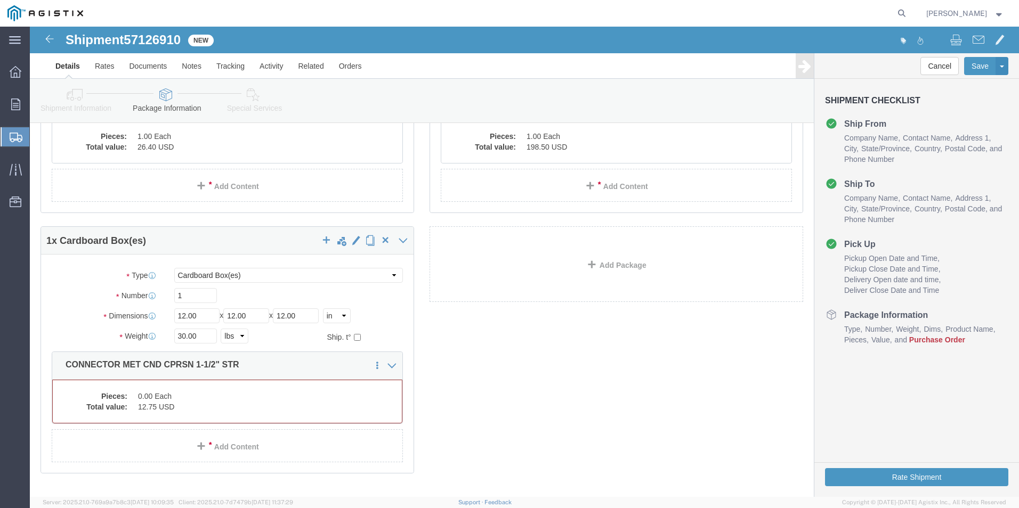
scroll to position [266, 0]
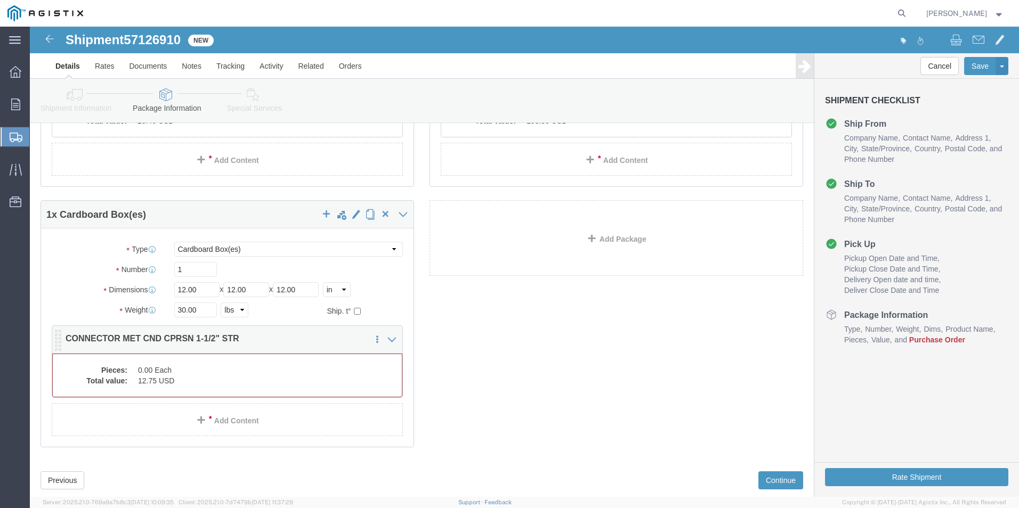
click dd "12.75 USD"
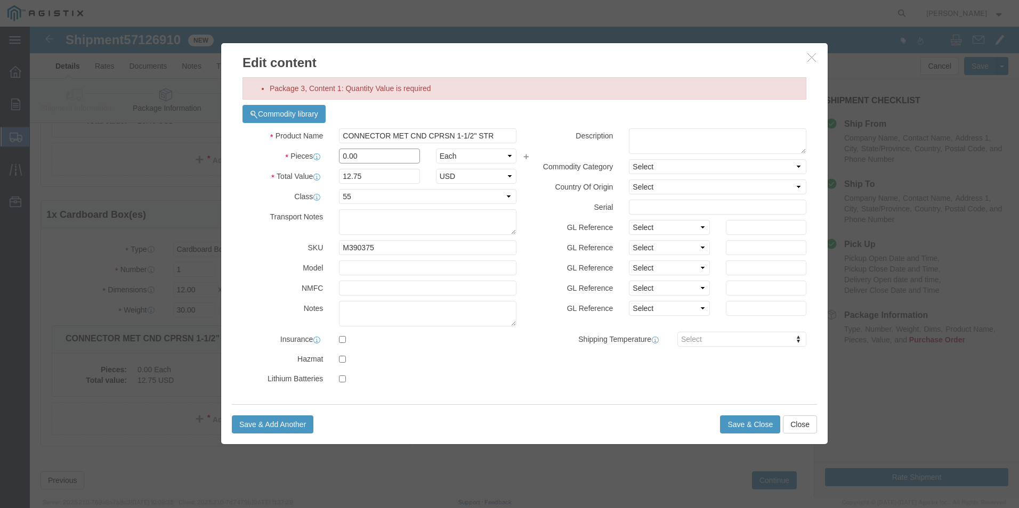
click input "0.00"
type input "1"
click button "Save & Close"
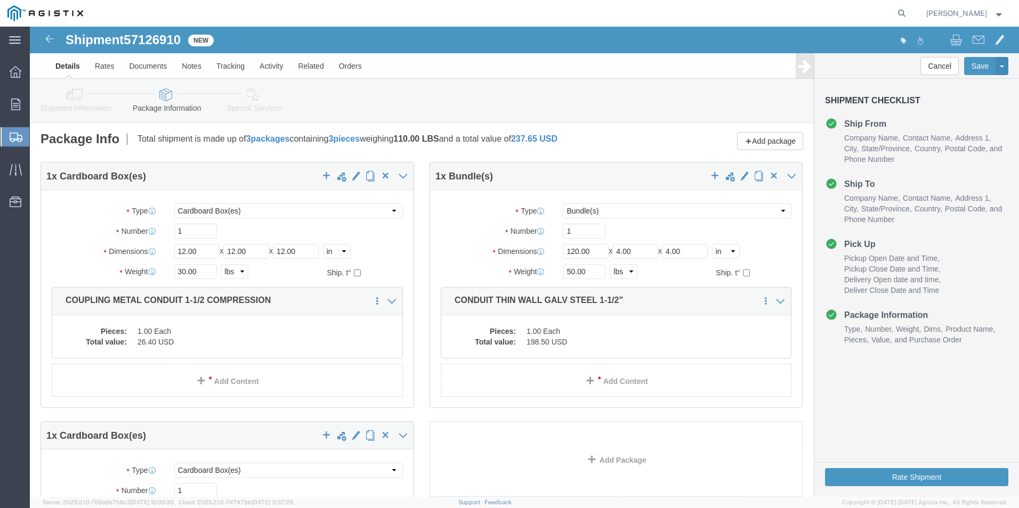
scroll to position [0, 0]
click button "Rate Shipment"
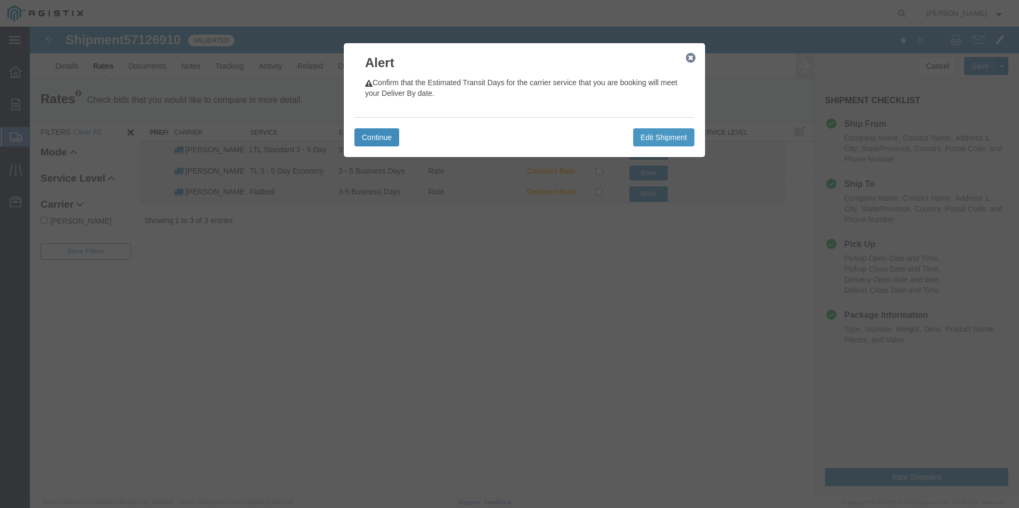
click at [378, 139] on button "Continue" at bounding box center [376, 137] width 45 height 18
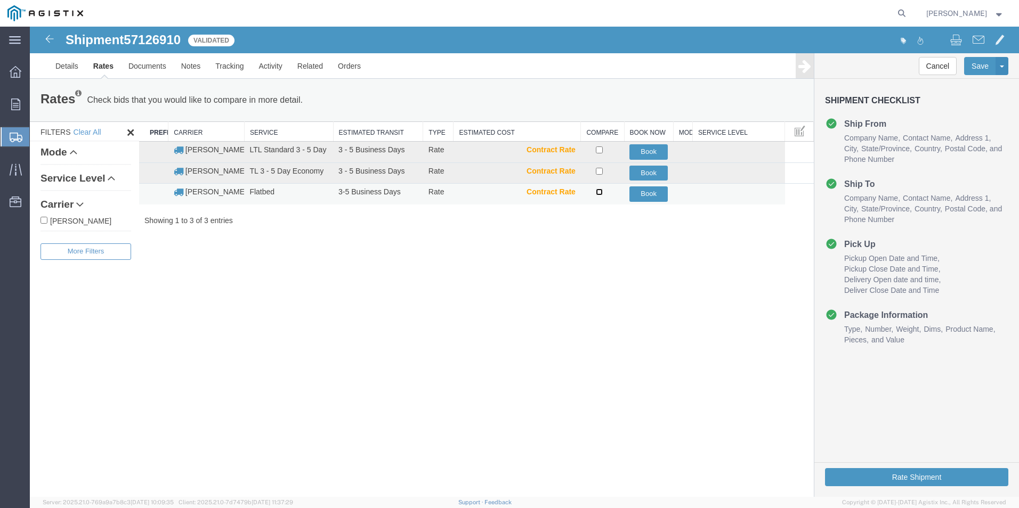
click at [599, 192] on input "checkbox" at bounding box center [599, 192] width 7 height 7
click at [601, 189] on input "checkbox" at bounding box center [599, 192] width 7 height 7
checkbox input "false"
click at [641, 198] on button "Book" at bounding box center [648, 193] width 38 height 15
